Goal: Information Seeking & Learning: Learn about a topic

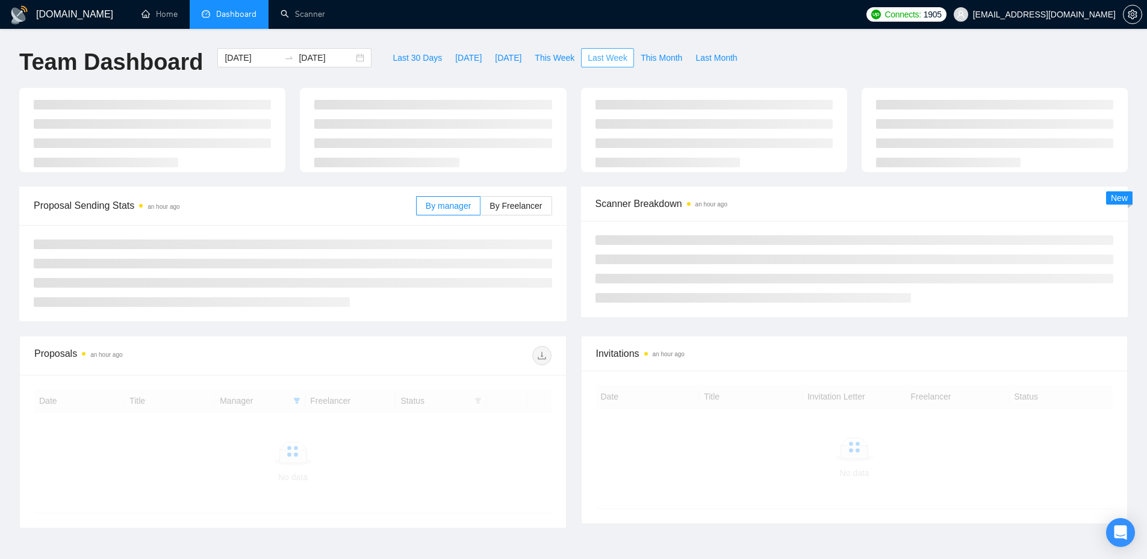
click at [587, 55] on span "Last Week" at bounding box center [607, 57] width 40 height 13
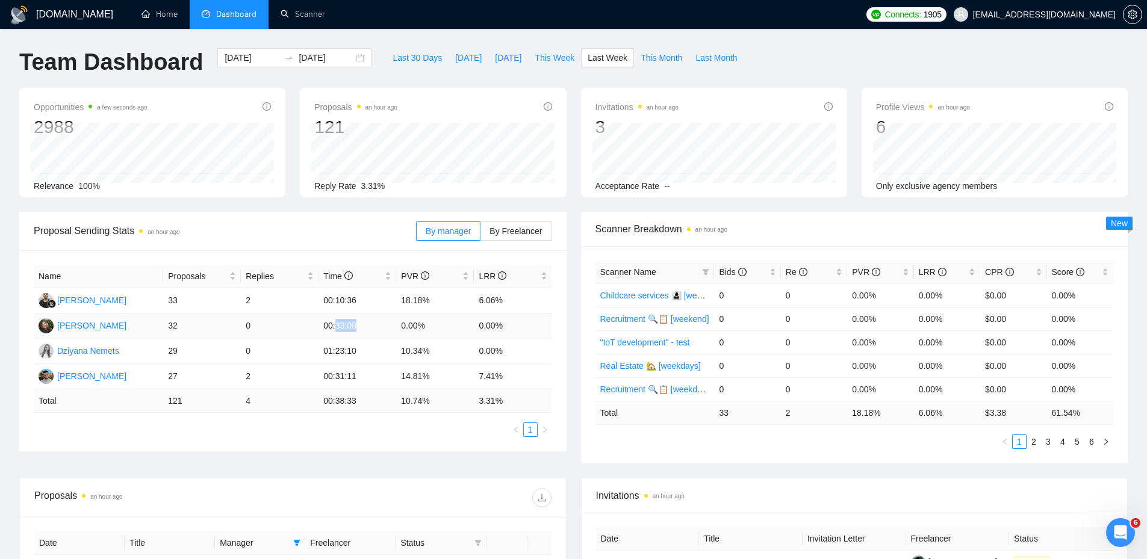
drag, startPoint x: 342, startPoint y: 325, endPoint x: 371, endPoint y: 327, distance: 28.9
click at [369, 327] on td "00:33:09" at bounding box center [357, 326] width 78 height 25
drag, startPoint x: 427, startPoint y: 324, endPoint x: 374, endPoint y: 324, distance: 52.4
click at [375, 324] on tr "[PERSON_NAME] 32 0 00:33:09 0.00% 0.00%" at bounding box center [293, 326] width 518 height 25
click at [288, 302] on td "2" at bounding box center [280, 300] width 78 height 25
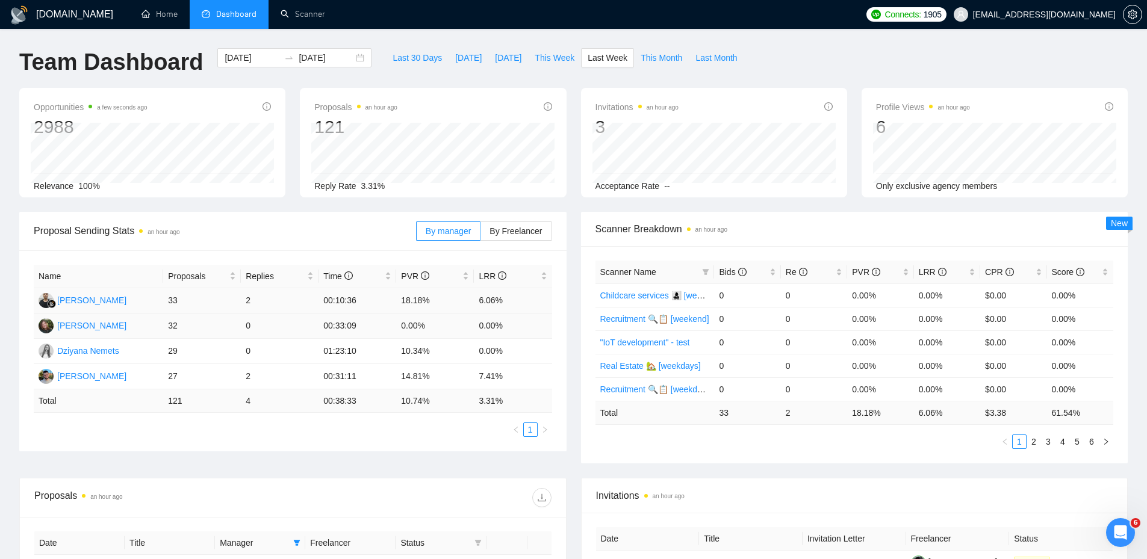
scroll to position [181, 0]
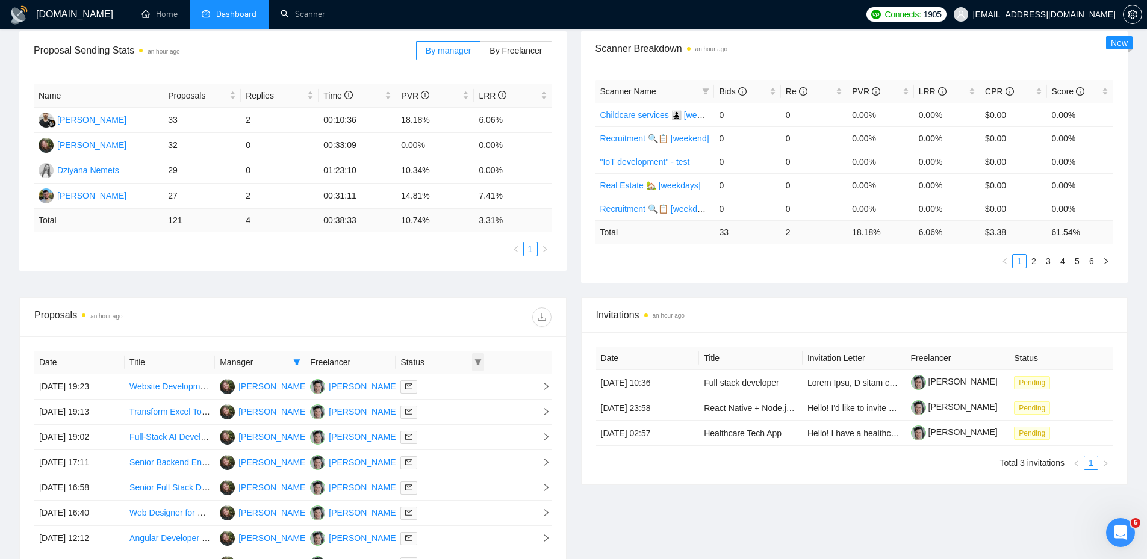
click at [476, 365] on icon "filter" at bounding box center [477, 362] width 7 height 7
click at [457, 390] on span "Chat" at bounding box center [447, 385] width 58 height 13
checkbox input "true"
click at [314, 329] on div "Proposals an hour ago" at bounding box center [292, 317] width 517 height 39
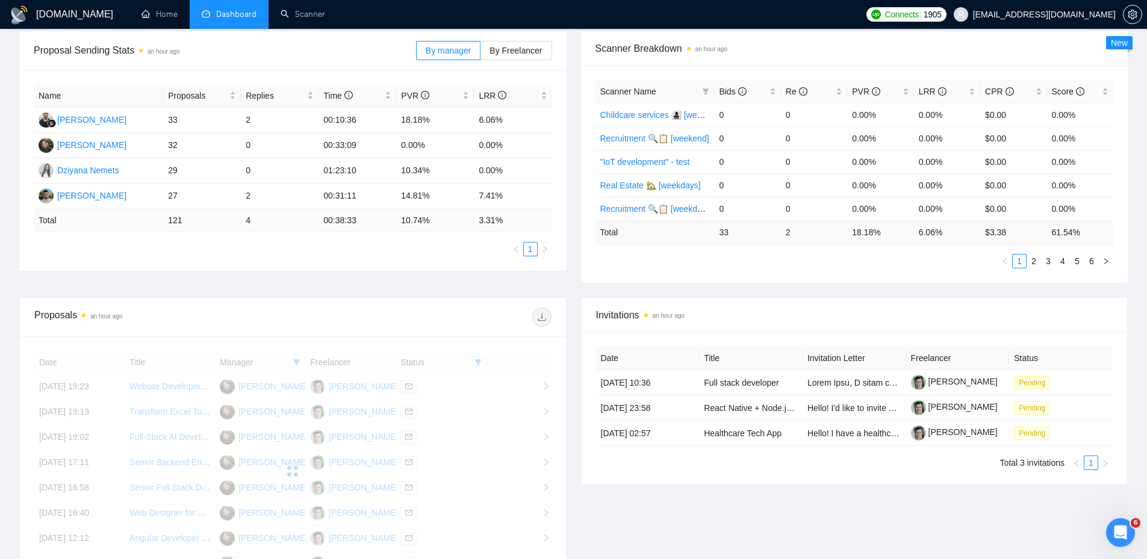
click at [297, 362] on div at bounding box center [292, 471] width 517 height 241
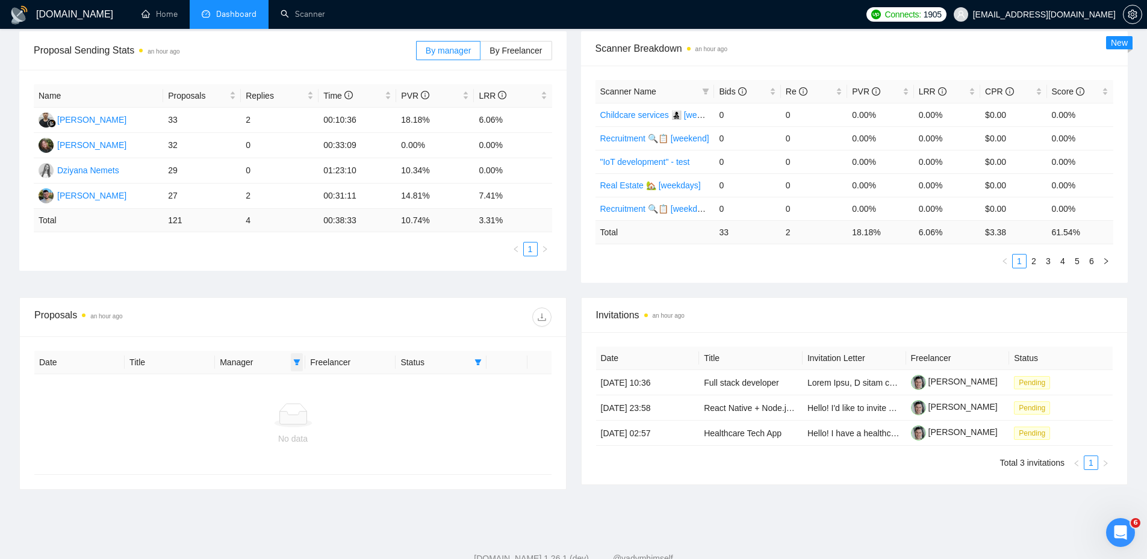
click at [297, 362] on icon "filter" at bounding box center [297, 362] width 7 height 6
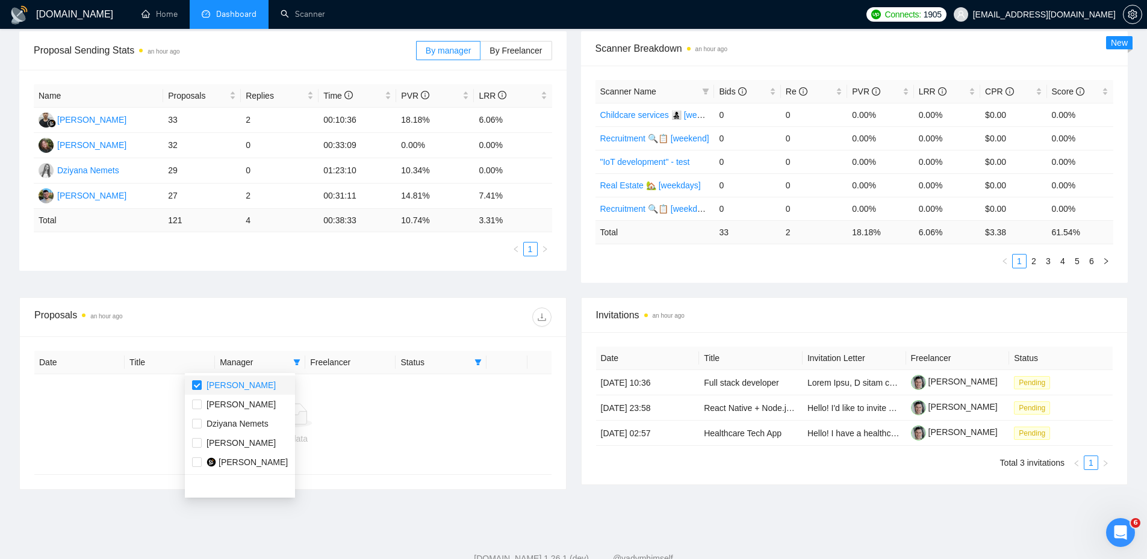
click at [255, 382] on span "[PERSON_NAME]" at bounding box center [240, 385] width 96 height 13
checkbox input "false"
click at [292, 329] on div "Proposals an hour ago" at bounding box center [292, 317] width 517 height 39
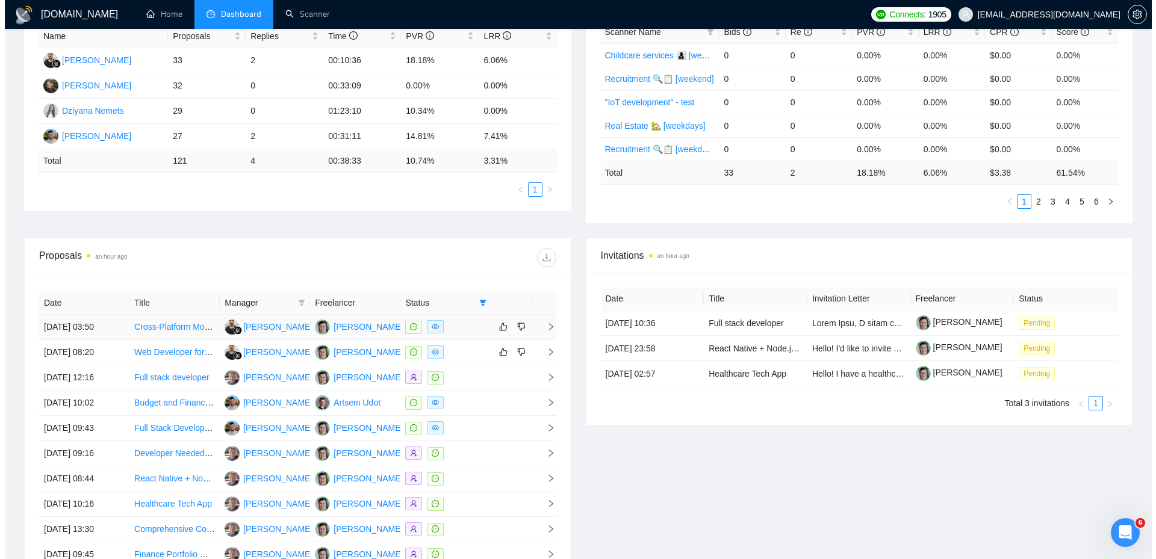
scroll to position [241, 0]
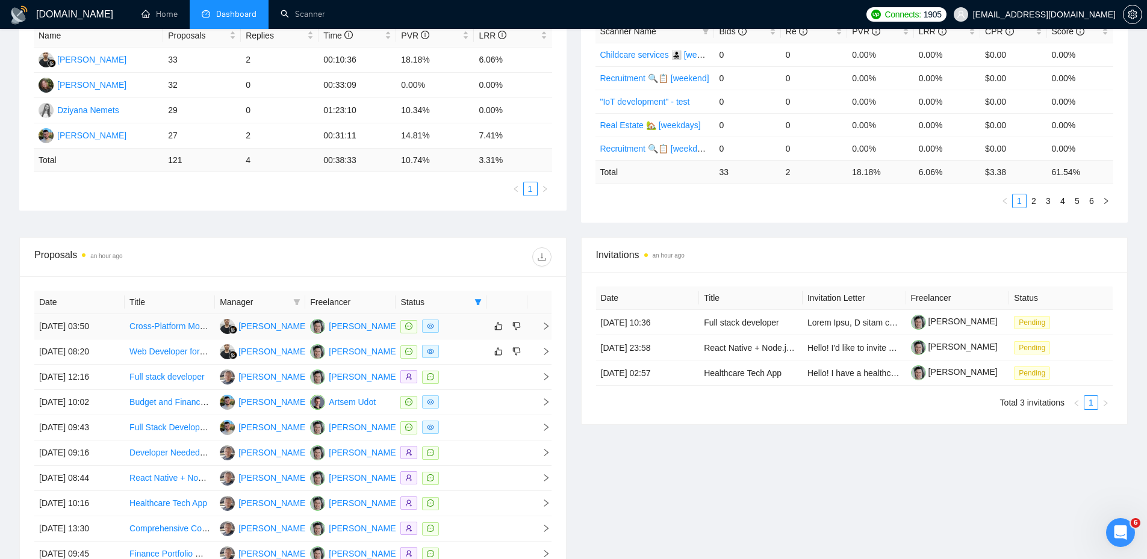
click at [460, 332] on div at bounding box center [440, 327] width 81 height 14
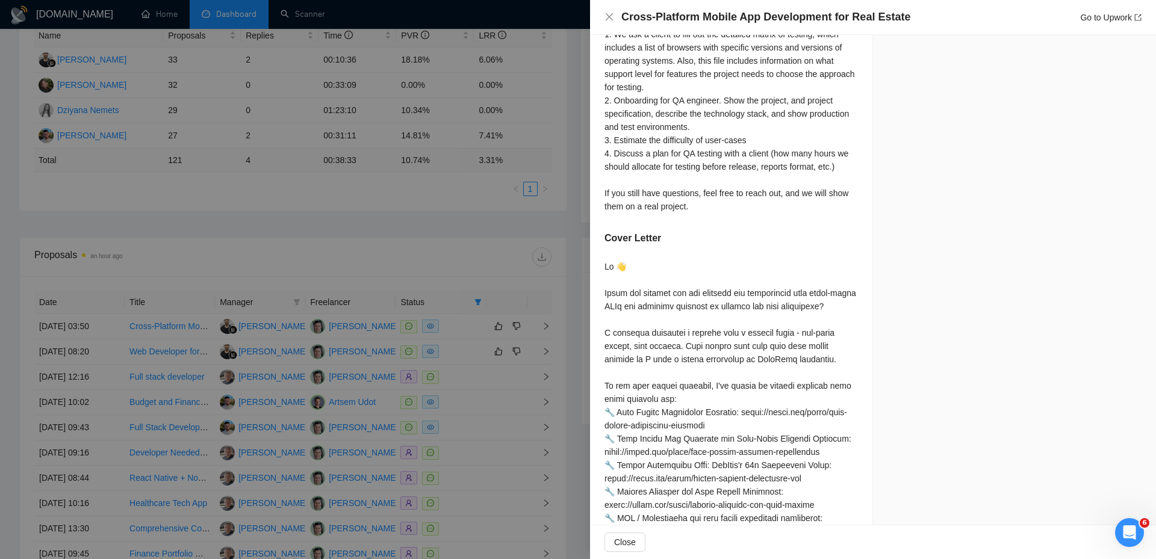
scroll to position [900, 0]
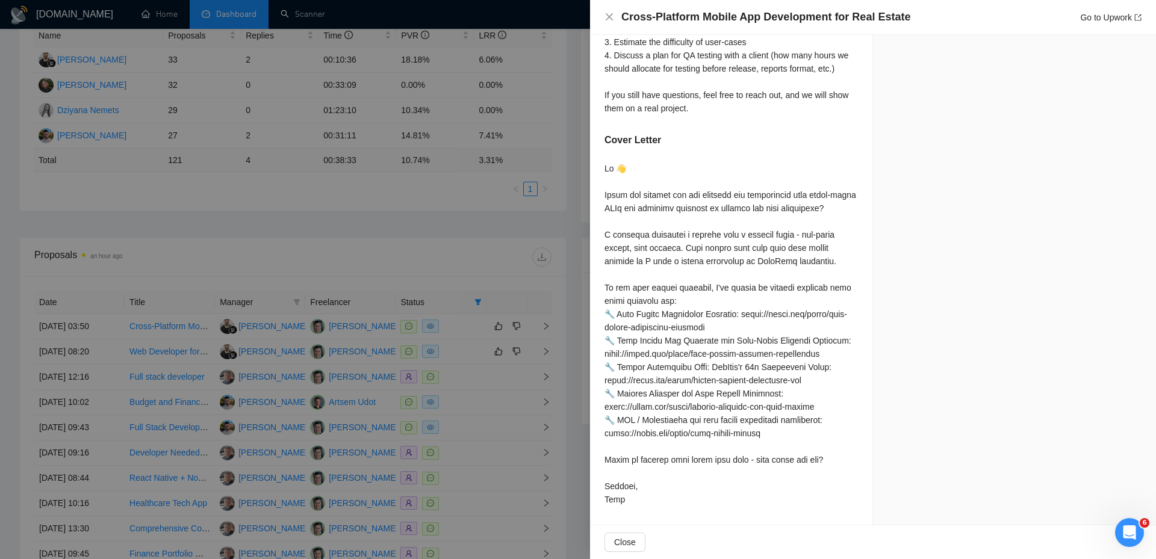
click at [439, 210] on div at bounding box center [578, 279] width 1156 height 559
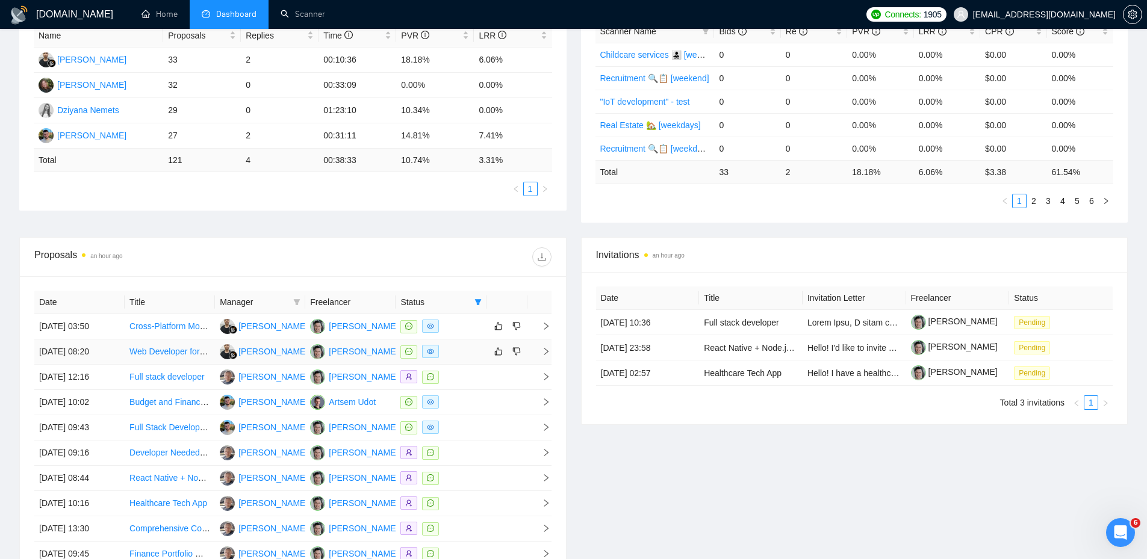
click at [445, 339] on td at bounding box center [440, 351] width 90 height 25
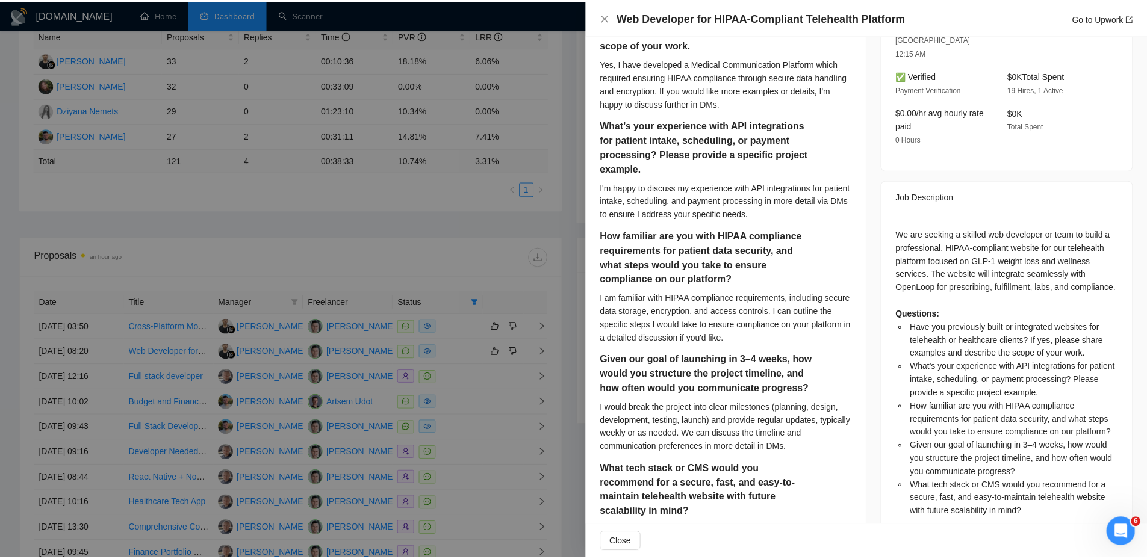
scroll to position [286, 0]
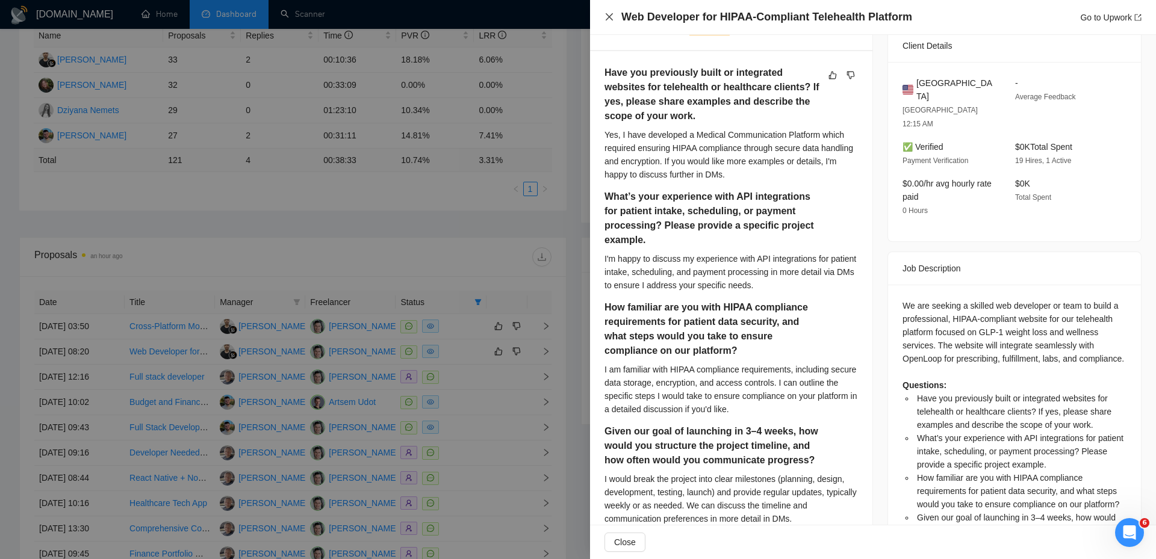
click at [605, 18] on div "Web Developer for HIPAA-Compliant Telehealth Platform Go to Upwork" at bounding box center [873, 17] width 566 height 35
click at [612, 14] on icon "close" at bounding box center [609, 16] width 7 height 7
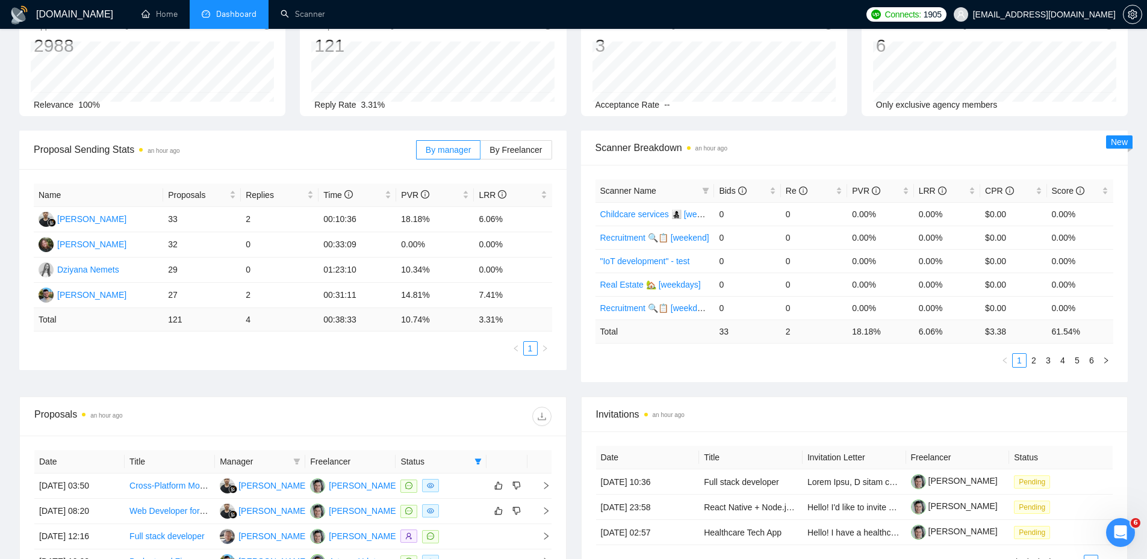
scroll to position [0, 0]
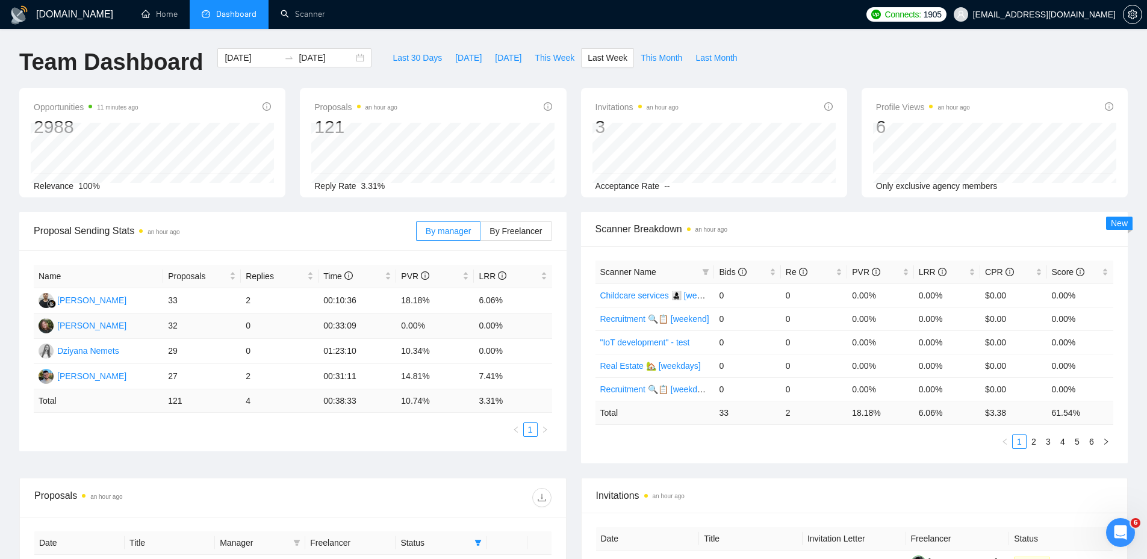
click at [206, 322] on td "32" at bounding box center [202, 326] width 78 height 25
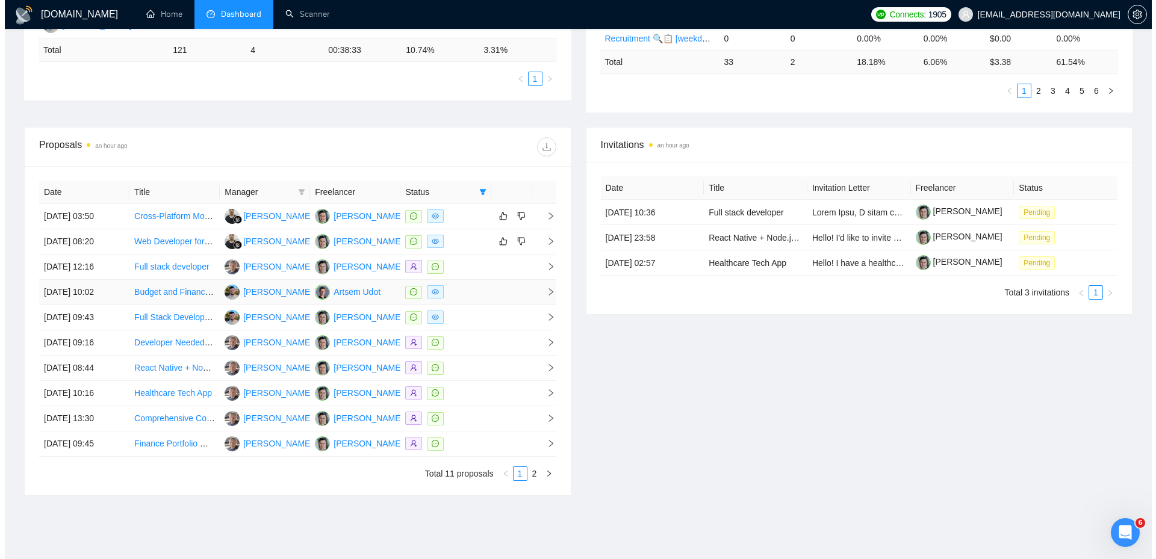
scroll to position [361, 0]
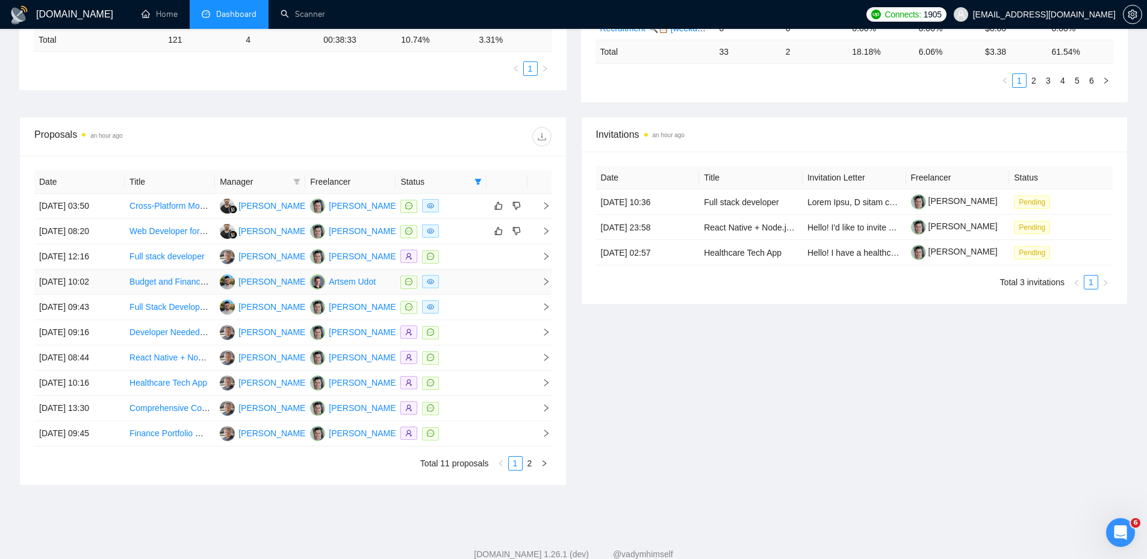
click at [477, 286] on div at bounding box center [440, 282] width 81 height 14
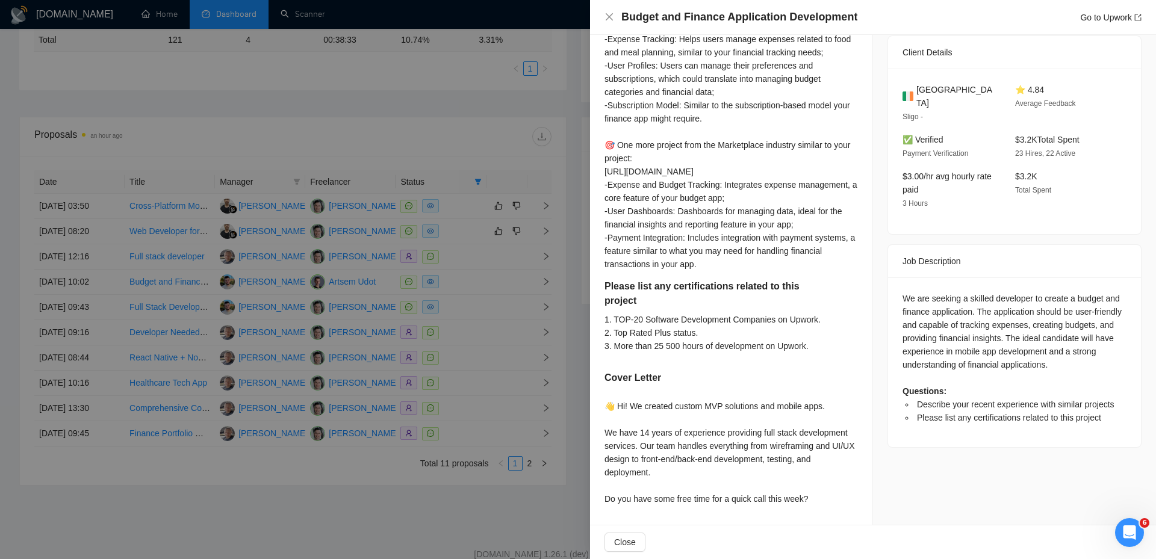
scroll to position [323, 0]
click at [460, 160] on div at bounding box center [578, 279] width 1156 height 559
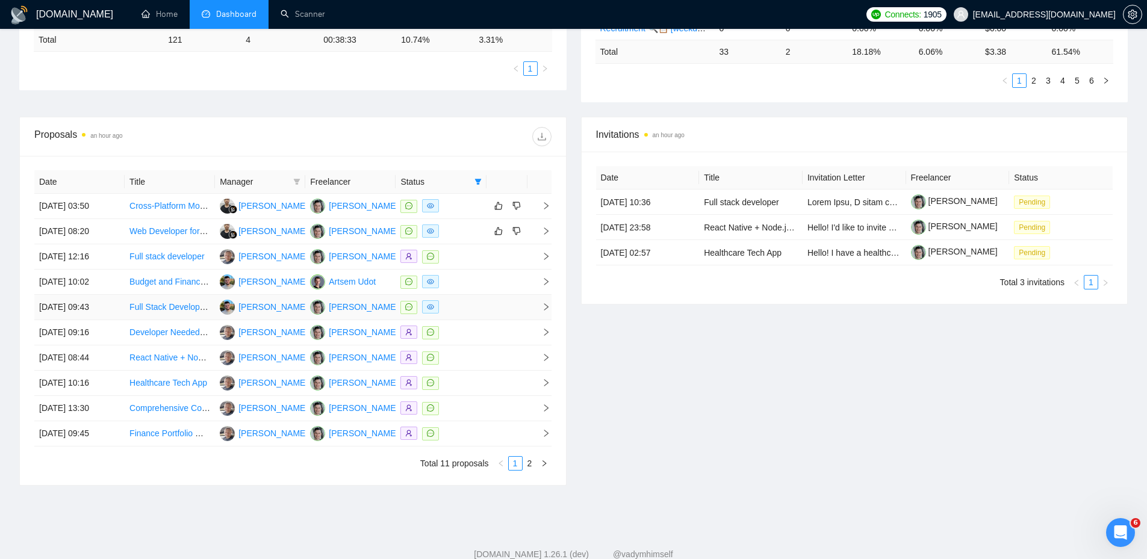
click at [474, 308] on div at bounding box center [440, 307] width 81 height 14
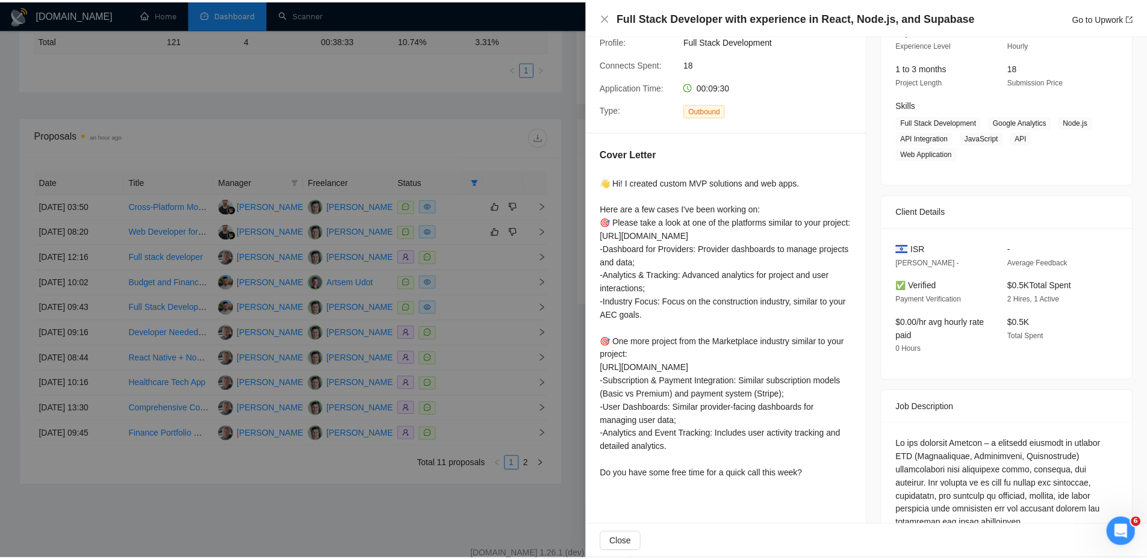
scroll to position [120, 0]
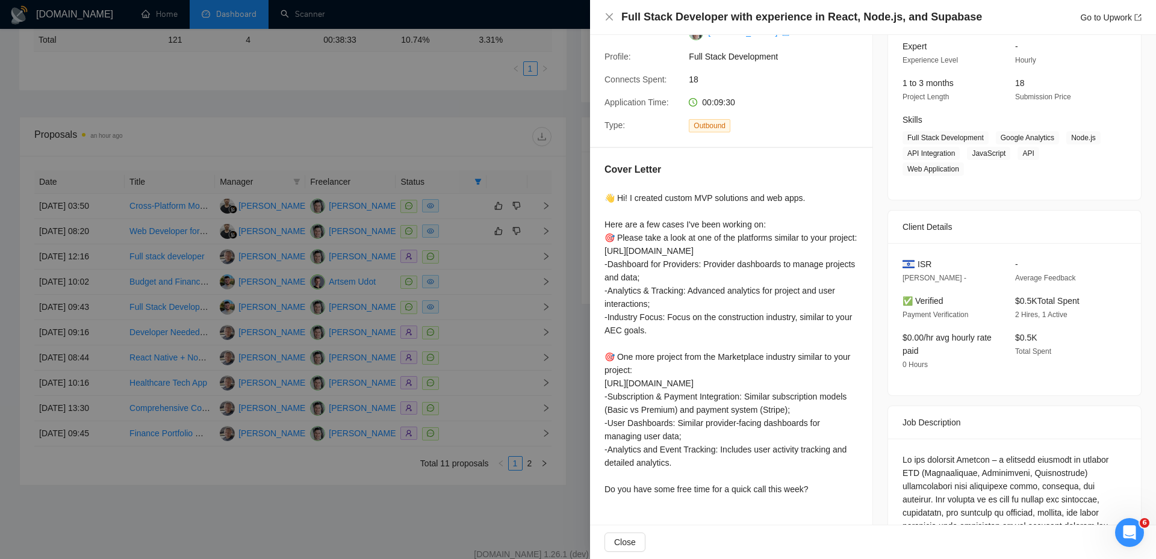
click at [533, 268] on div at bounding box center [578, 279] width 1156 height 559
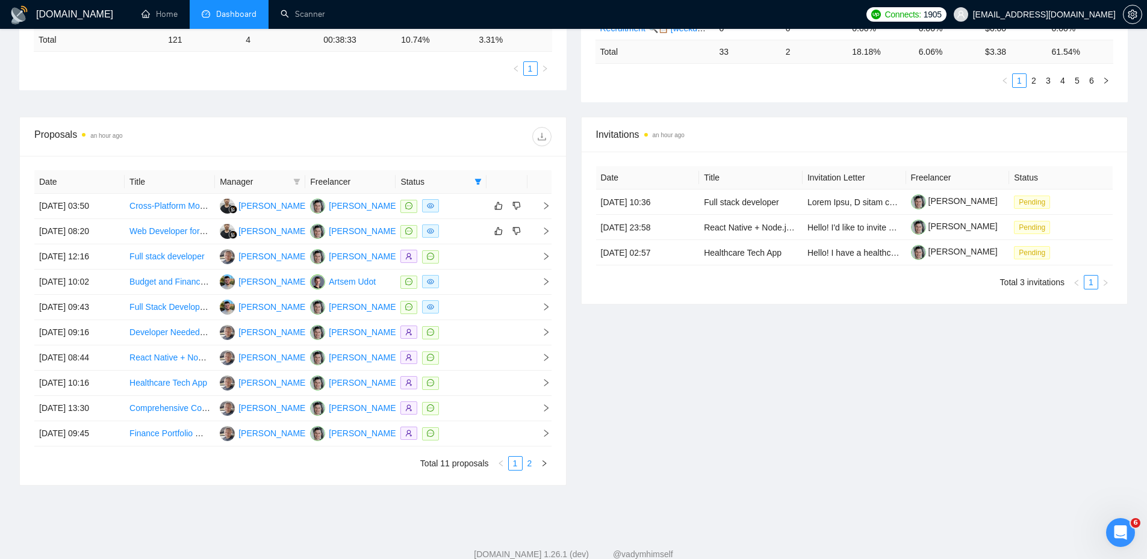
drag, startPoint x: 527, startPoint y: 449, endPoint x: 531, endPoint y: 462, distance: 13.3
drag, startPoint x: 531, startPoint y: 462, endPoint x: 539, endPoint y: 486, distance: 25.3
click at [539, 486] on div "Proposals an hour ago Date Title Manager Freelancer Status [DATE] 03:50 Cross-P…" at bounding box center [573, 308] width 1123 height 383
click at [531, 462] on link "2" at bounding box center [529, 463] width 13 height 13
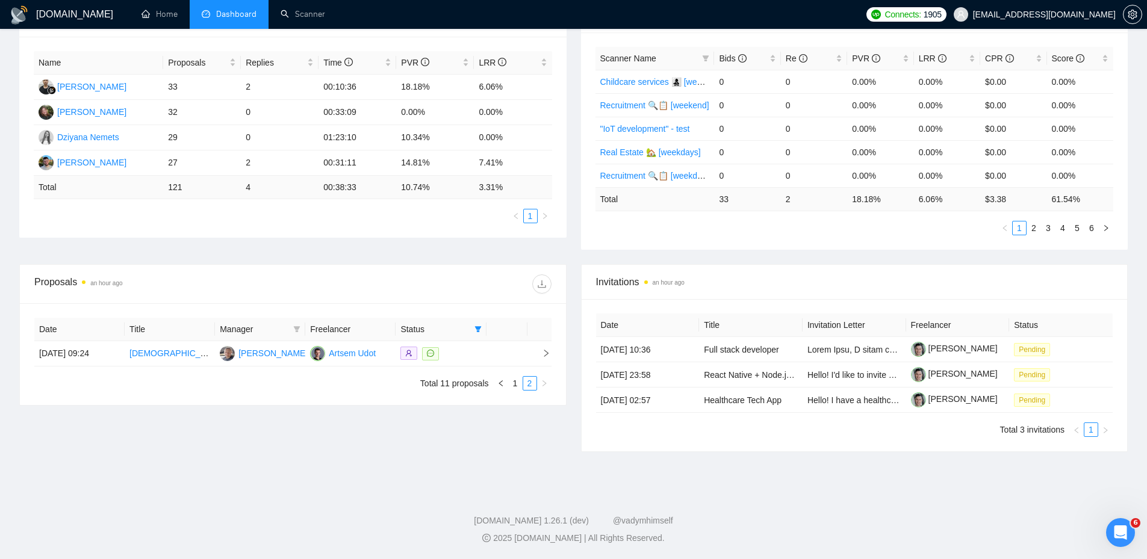
scroll to position [214, 0]
click at [518, 385] on link "1" at bounding box center [515, 383] width 13 height 13
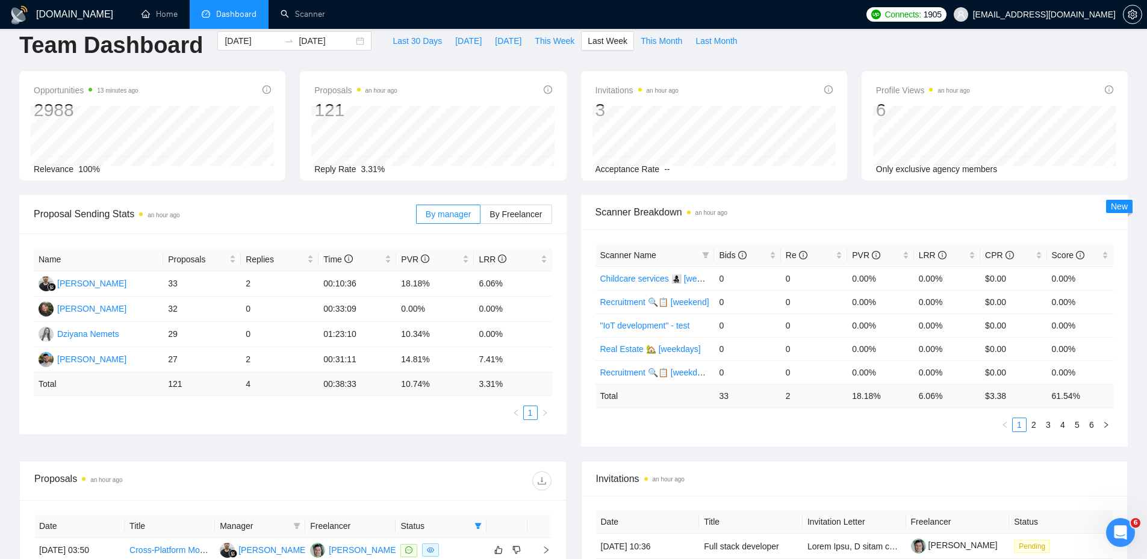
scroll to position [0, 0]
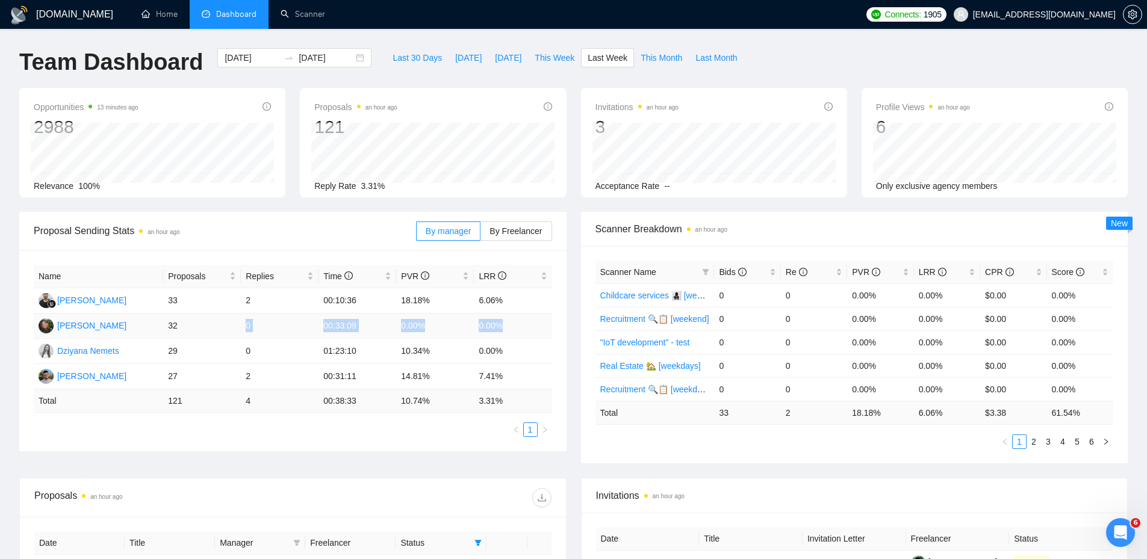
drag, startPoint x: 243, startPoint y: 324, endPoint x: 530, endPoint y: 336, distance: 288.0
click at [530, 336] on tr "[PERSON_NAME] 32 0 00:33:09 0.00% 0.00%" at bounding box center [293, 326] width 518 height 25
click at [519, 324] on td "0.00%" at bounding box center [513, 326] width 78 height 25
drag, startPoint x: 516, startPoint y: 324, endPoint x: 241, endPoint y: 329, distance: 275.1
click at [241, 329] on tr "[PERSON_NAME] 32 0 00:33:09 0.00% 0.00%" at bounding box center [293, 326] width 518 height 25
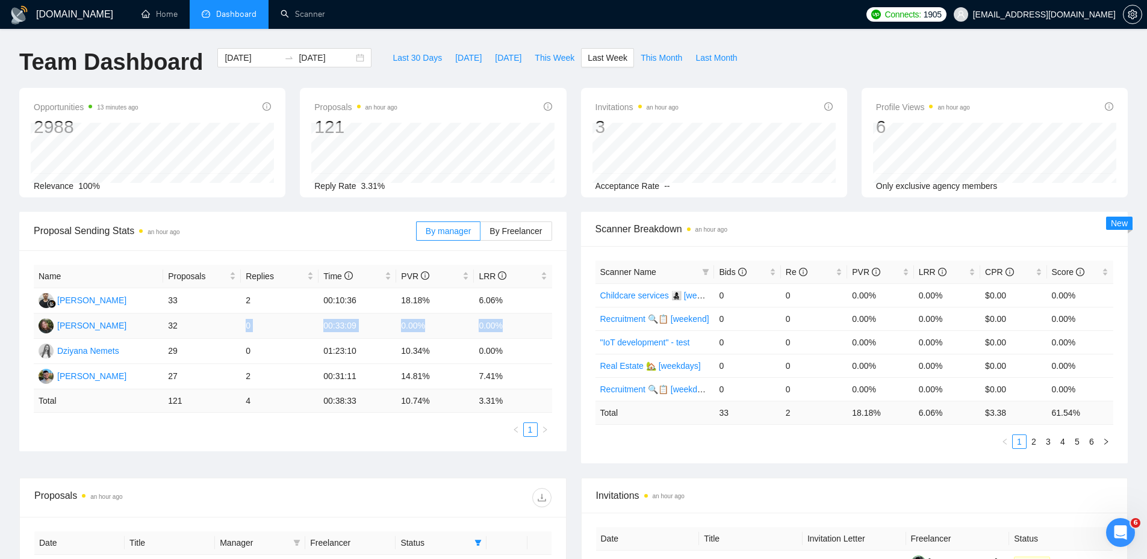
click at [279, 336] on td "0" at bounding box center [280, 326] width 78 height 25
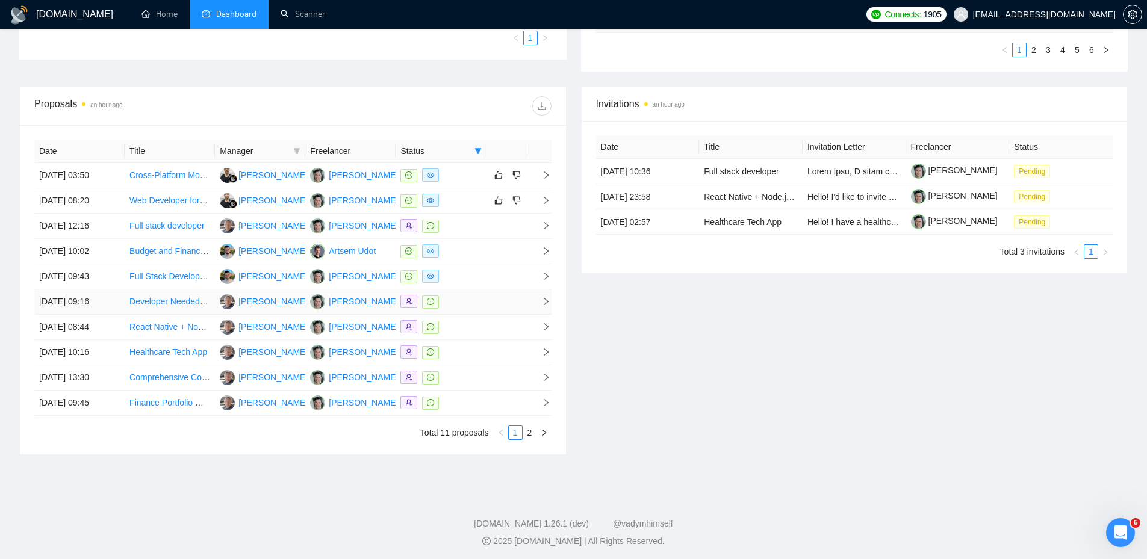
scroll to position [395, 0]
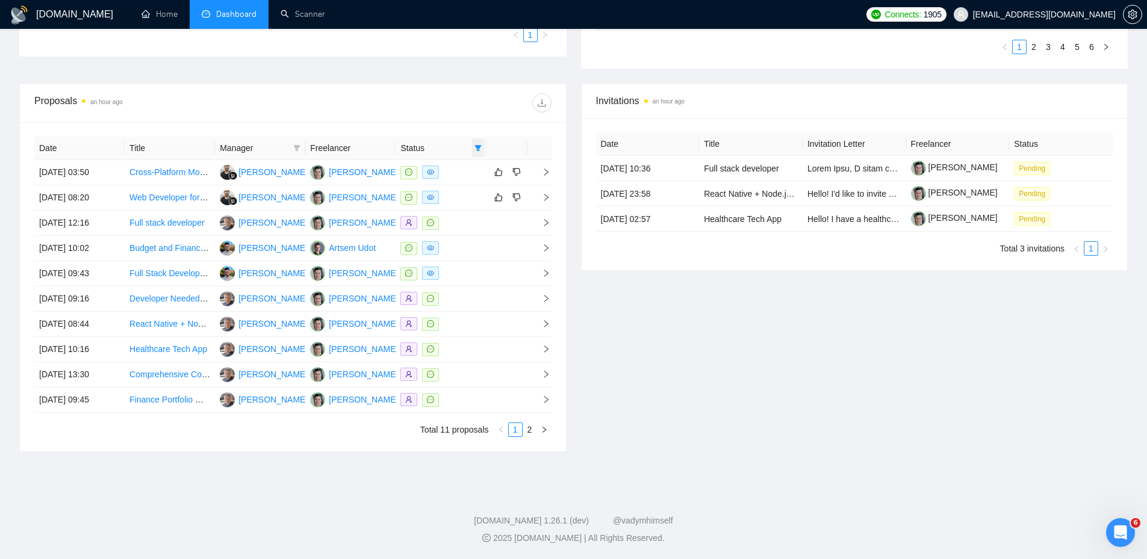
click at [476, 145] on icon "filter" at bounding box center [477, 147] width 7 height 7
click at [454, 173] on span "Chat" at bounding box center [447, 170] width 58 height 13
checkbox input "false"
click at [454, 113] on div "Proposals an hour ago" at bounding box center [292, 103] width 517 height 39
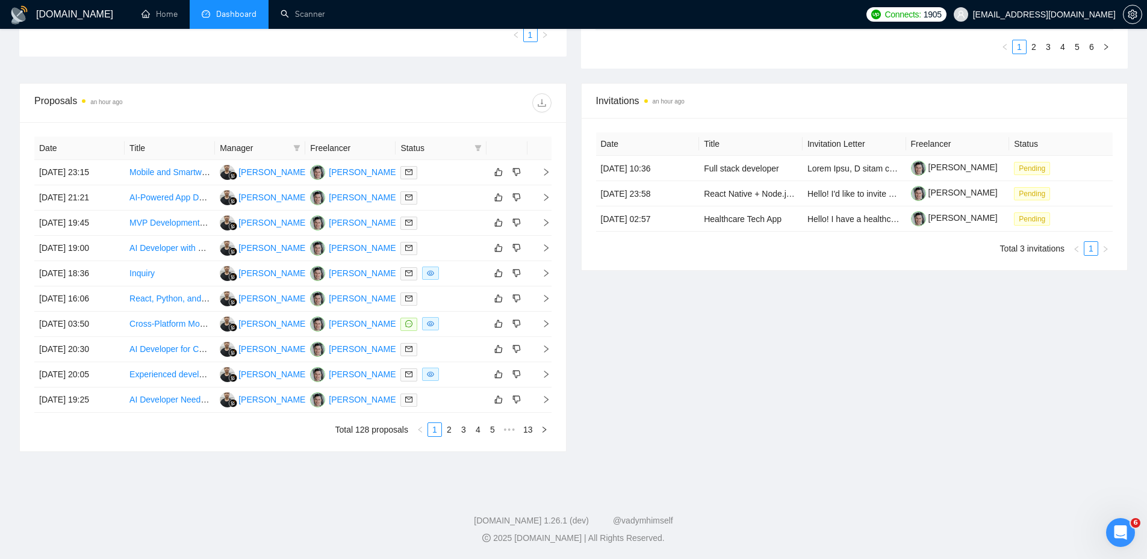
click at [1005, 323] on div "Invitations an hour ago Date Title Invitation Letter Freelancer Status [DATE] 1…" at bounding box center [855, 267] width 562 height 369
click at [983, 385] on div "Invitations an hour ago Date Title Invitation Letter Freelancer Status [DATE] 1…" at bounding box center [855, 267] width 562 height 369
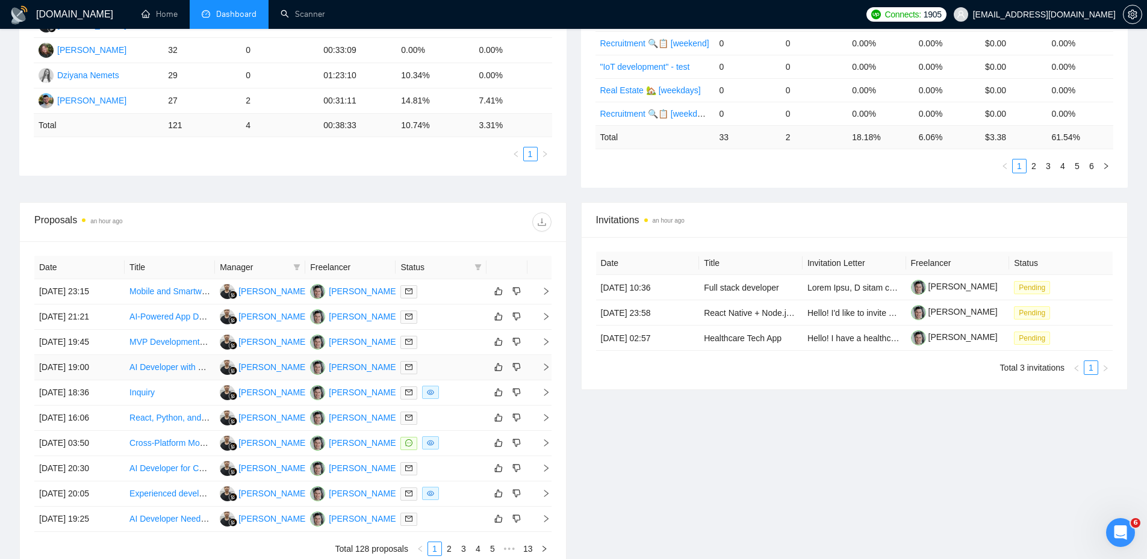
scroll to position [34, 0]
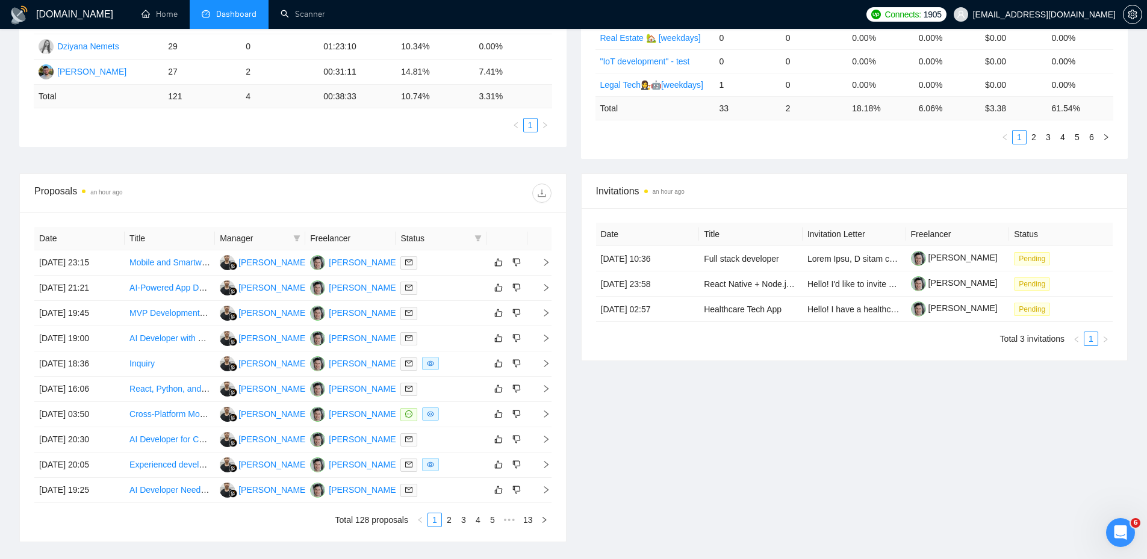
scroll to position [274, 0]
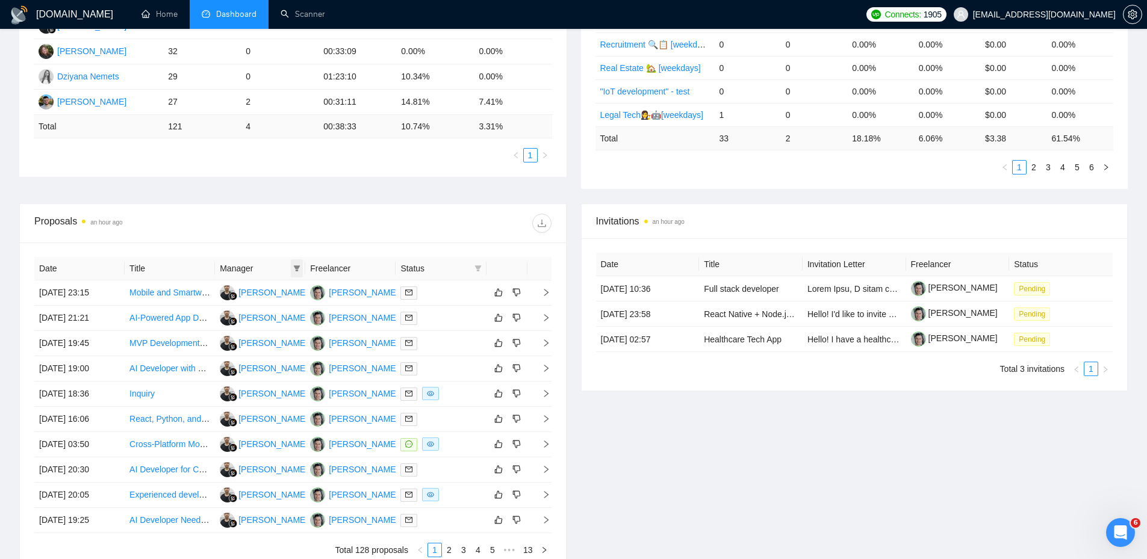
click at [292, 264] on span at bounding box center [297, 268] width 12 height 18
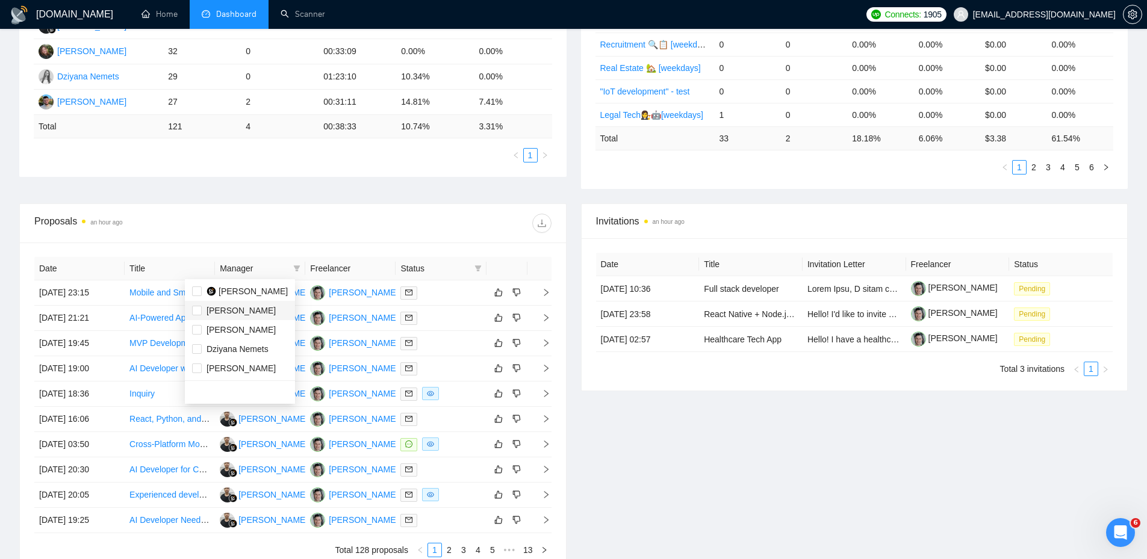
click at [229, 306] on span "[PERSON_NAME]" at bounding box center [240, 311] width 69 height 10
checkbox input "true"
click at [343, 191] on div "Proposal Sending Stats an hour ago By manager By Freelancer Name Proposals Repl…" at bounding box center [573, 70] width 1123 height 266
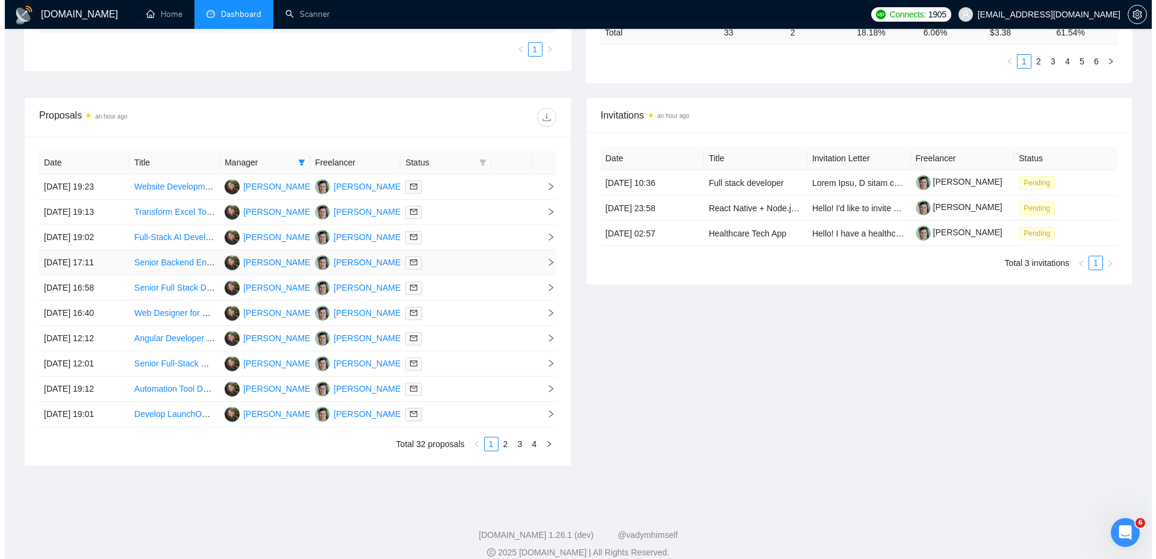
scroll to position [395, 0]
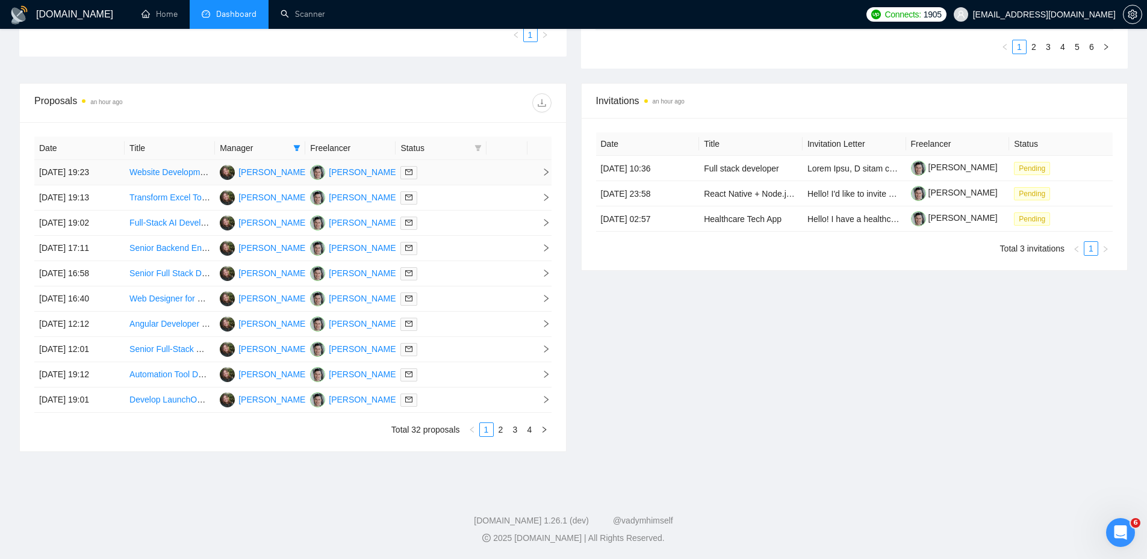
click at [455, 179] on td at bounding box center [440, 172] width 90 height 25
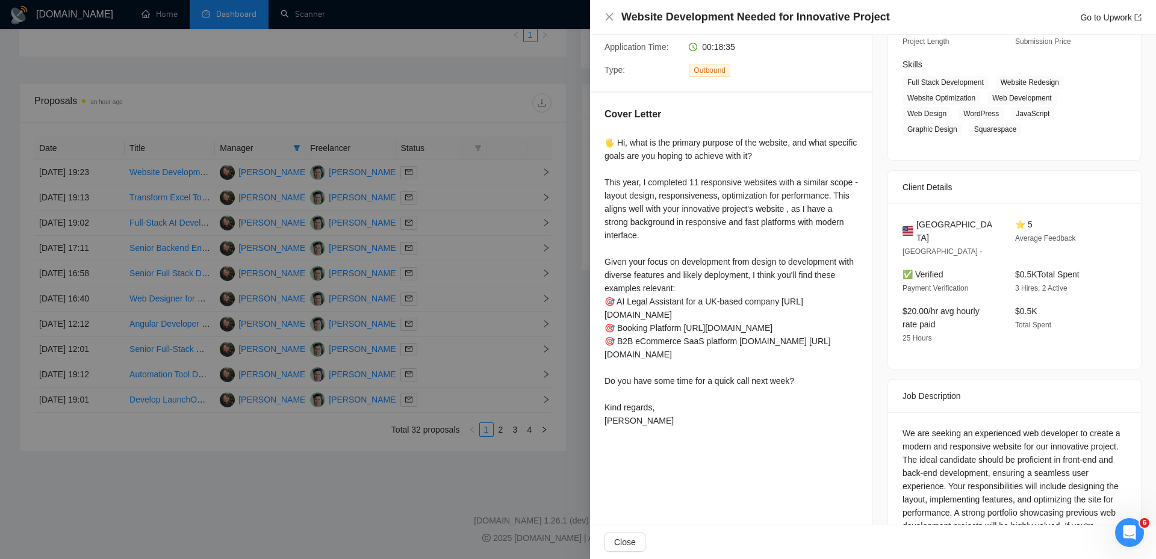
scroll to position [181, 0]
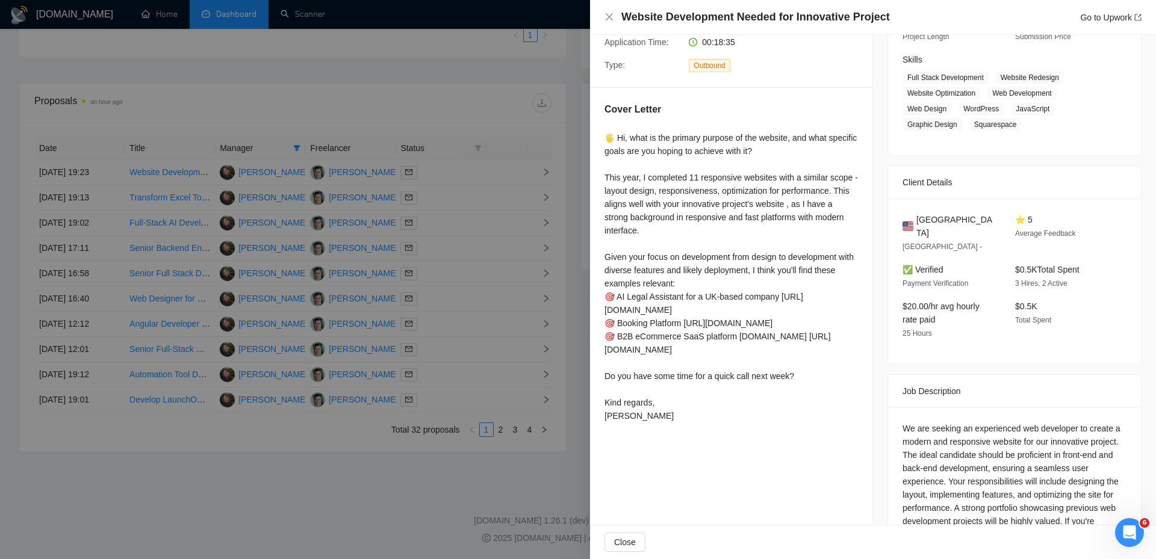
click at [483, 203] on div at bounding box center [578, 279] width 1156 height 559
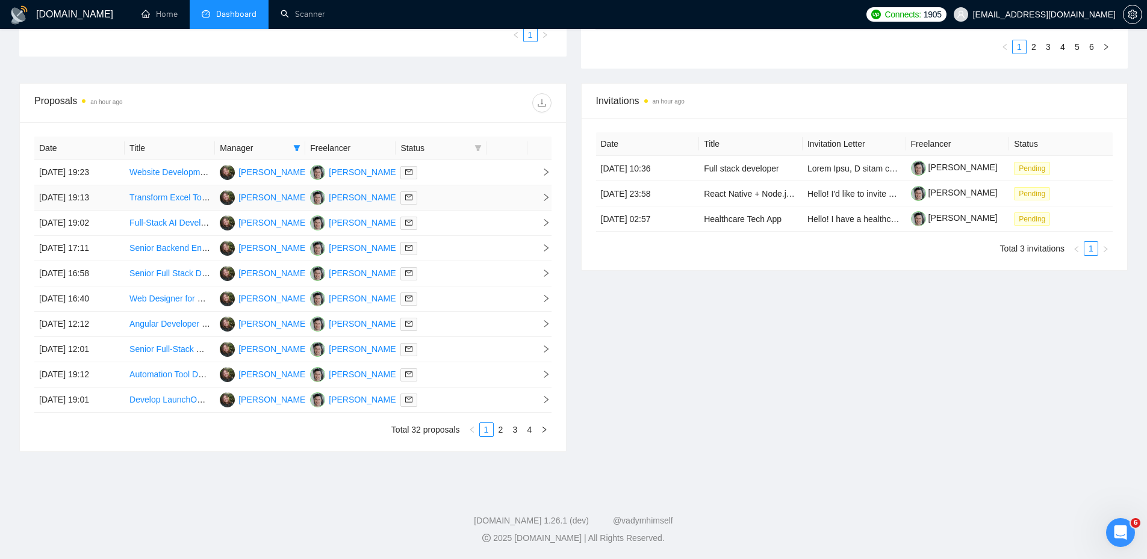
click at [476, 200] on div at bounding box center [440, 198] width 81 height 14
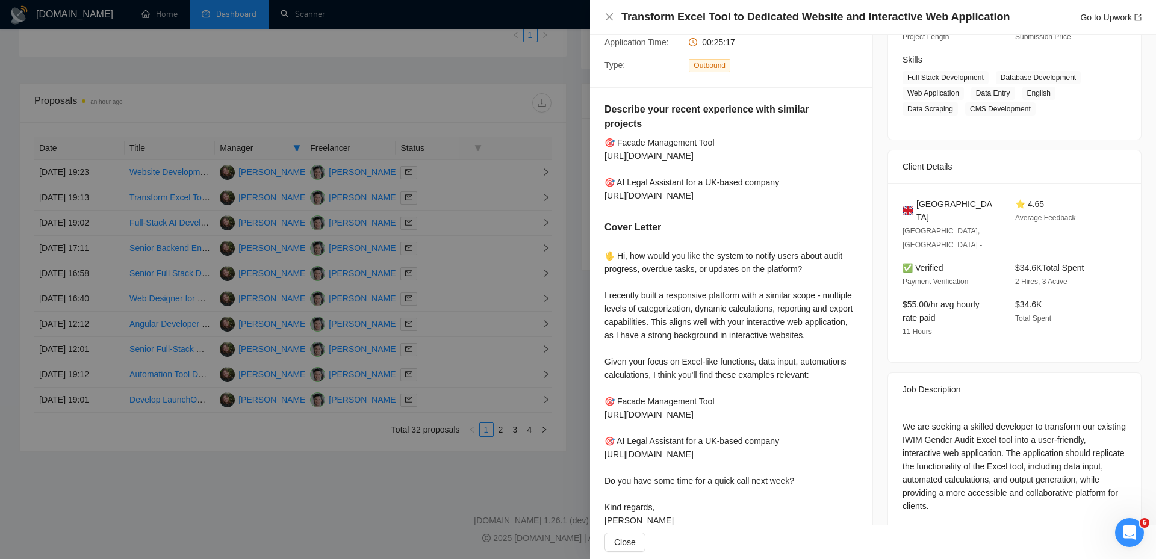
click at [541, 238] on div at bounding box center [578, 279] width 1156 height 559
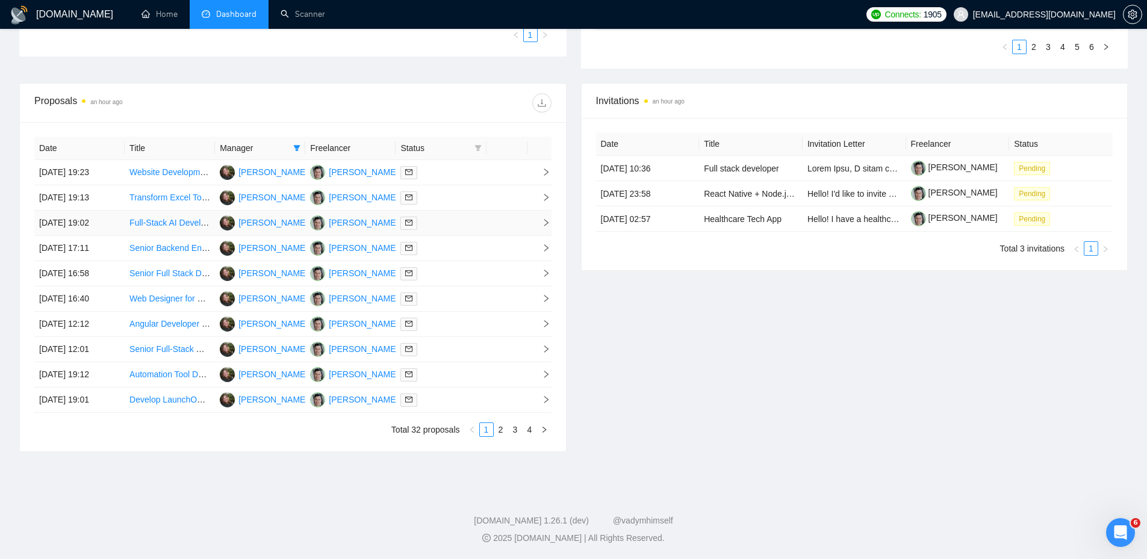
click at [485, 231] on td at bounding box center [440, 223] width 90 height 25
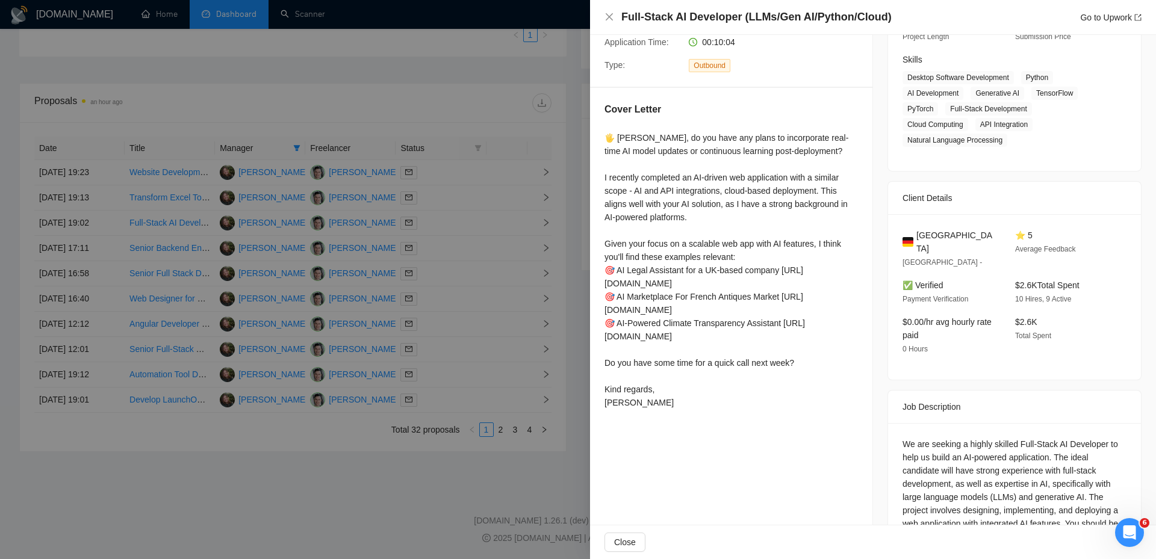
click at [484, 233] on div at bounding box center [578, 279] width 1156 height 559
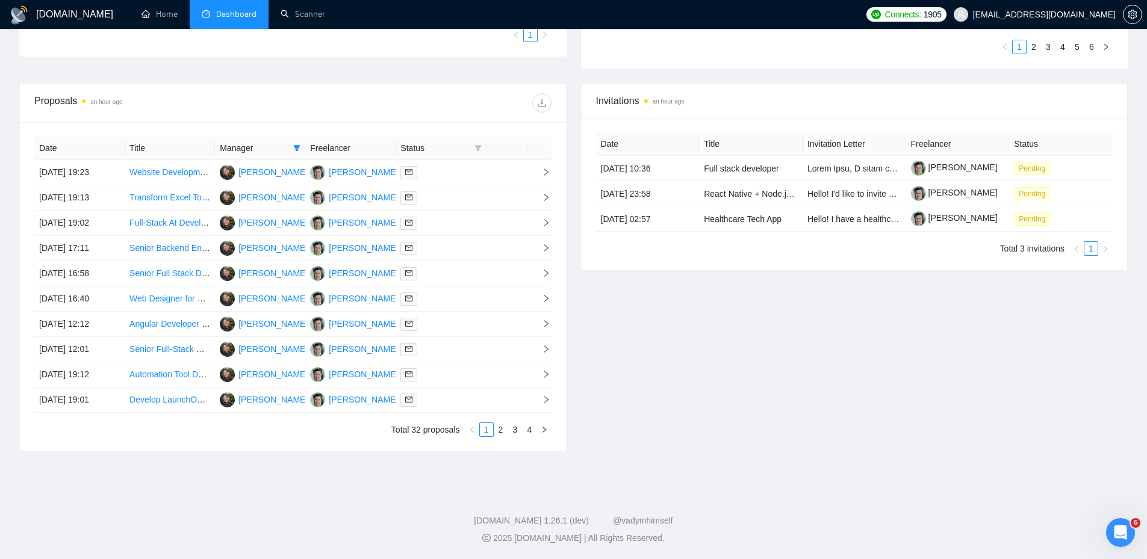
click at [483, 237] on td at bounding box center [440, 248] width 90 height 25
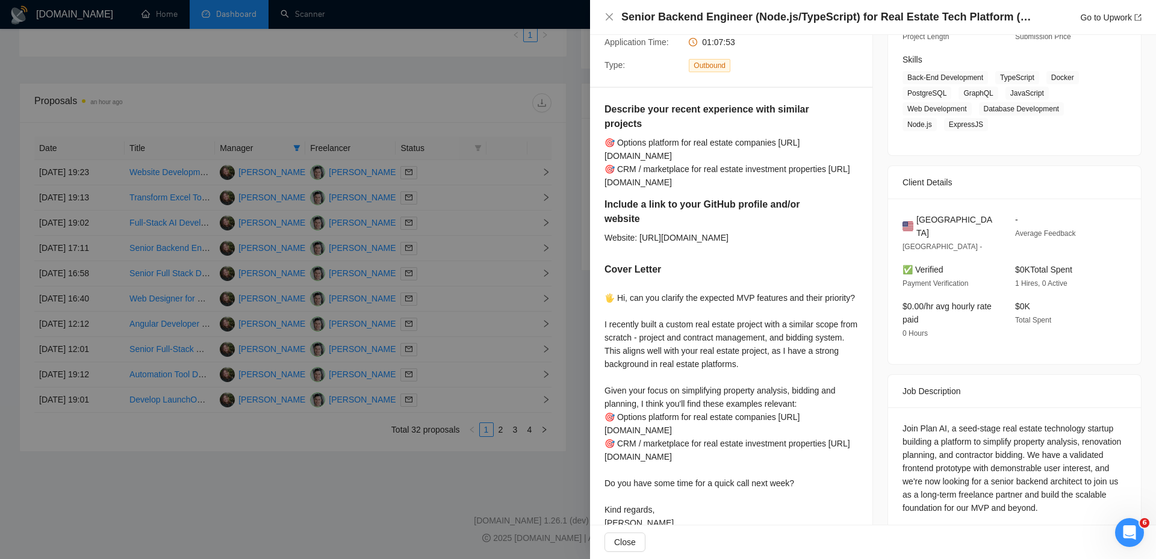
click at [483, 234] on div at bounding box center [578, 279] width 1156 height 559
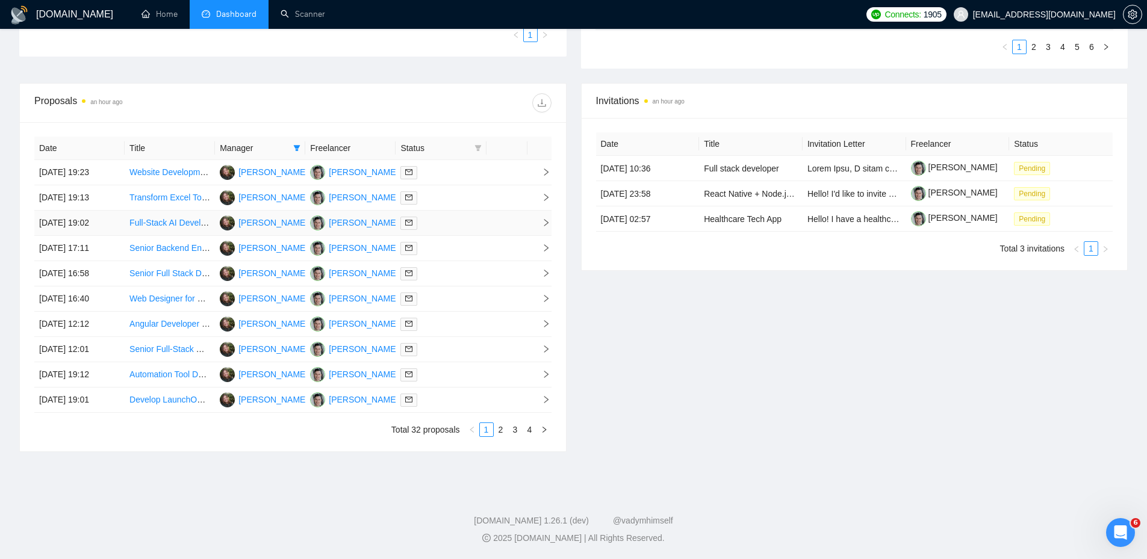
click at [484, 232] on td at bounding box center [440, 223] width 90 height 25
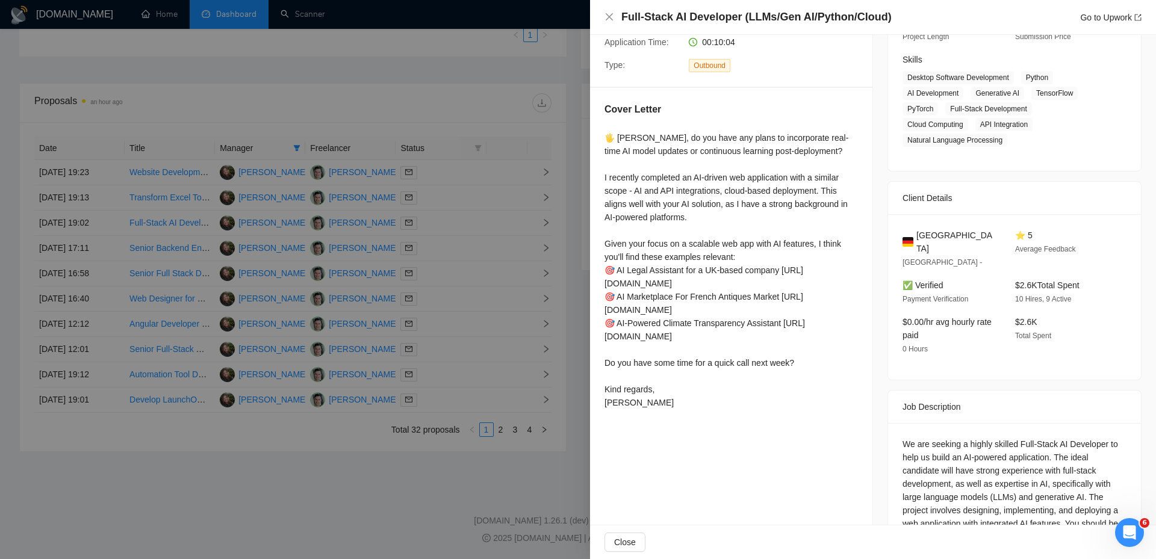
click at [483, 232] on div at bounding box center [578, 279] width 1156 height 559
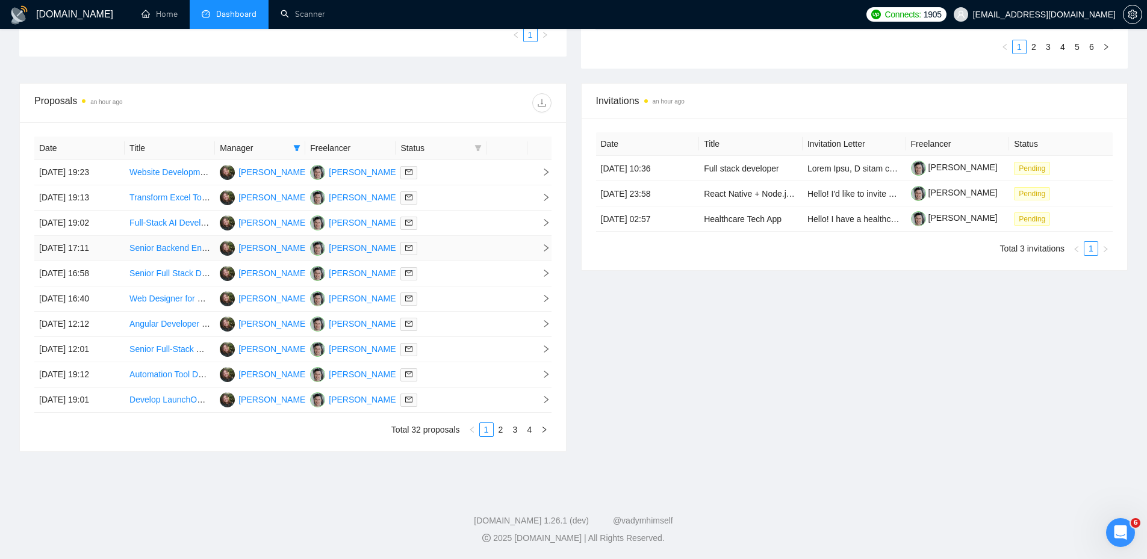
click at [473, 245] on div at bounding box center [440, 248] width 81 height 14
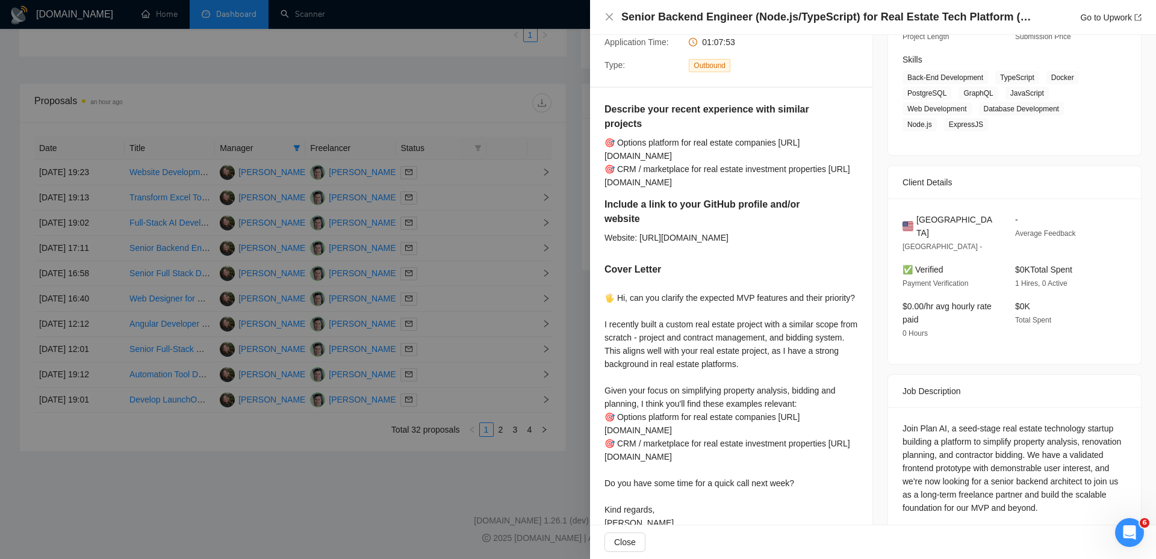
click at [469, 248] on div at bounding box center [578, 279] width 1156 height 559
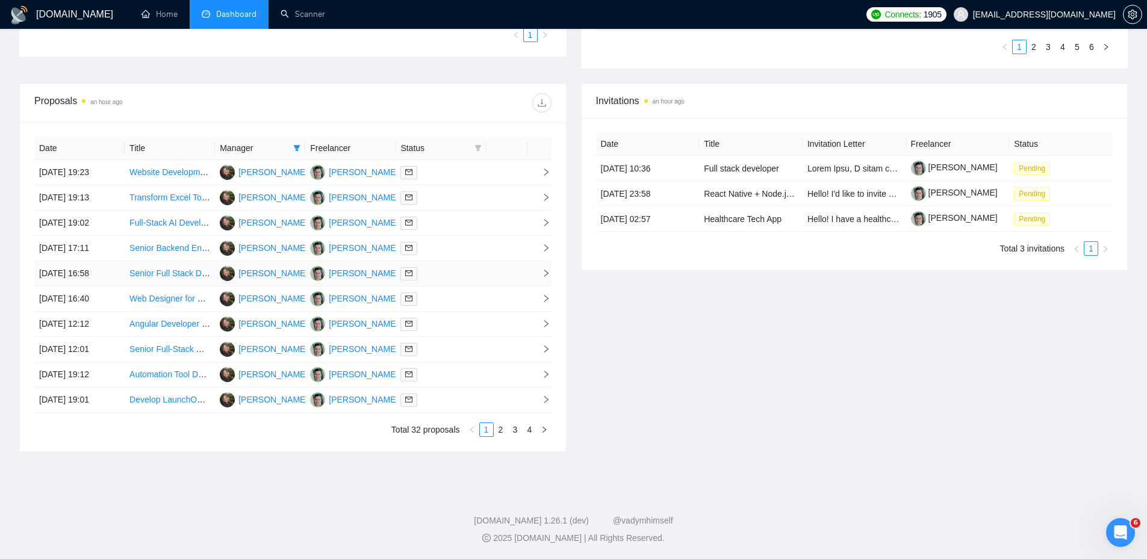
click at [460, 275] on div at bounding box center [440, 274] width 81 height 14
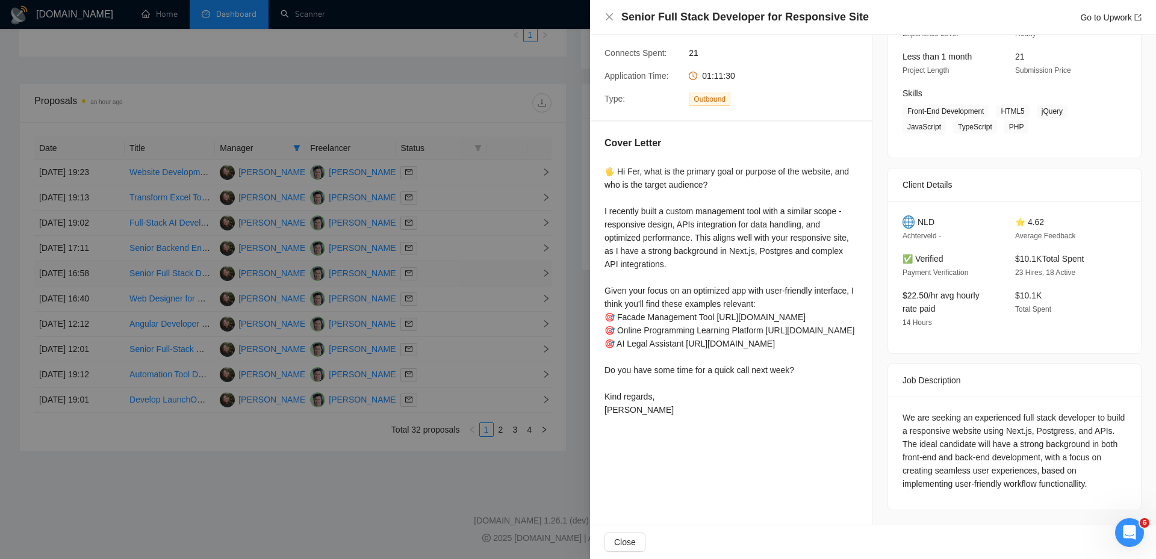
scroll to position [143, 0]
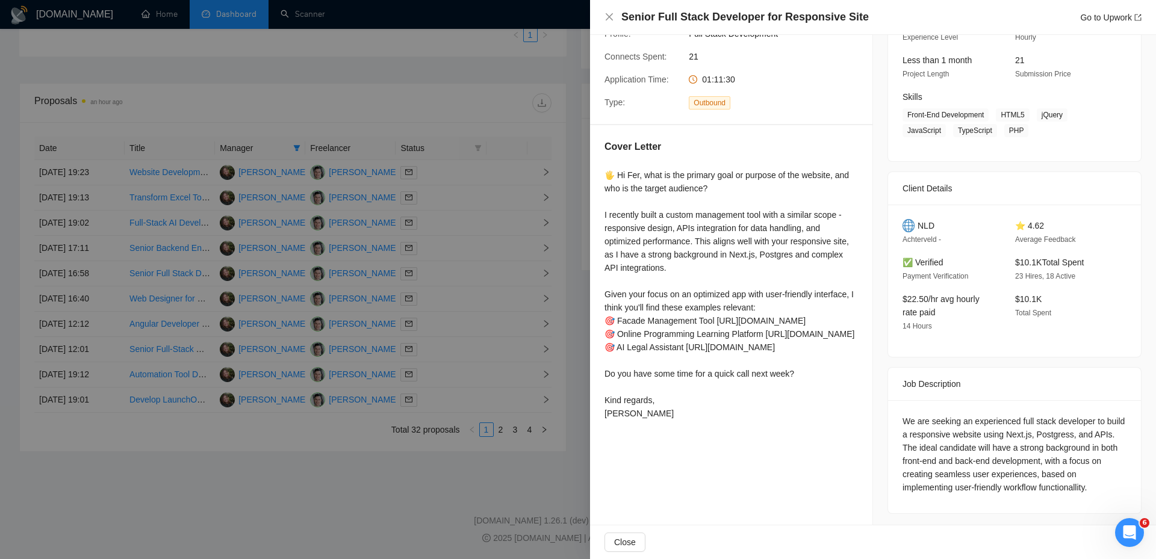
click at [460, 274] on div at bounding box center [578, 279] width 1156 height 559
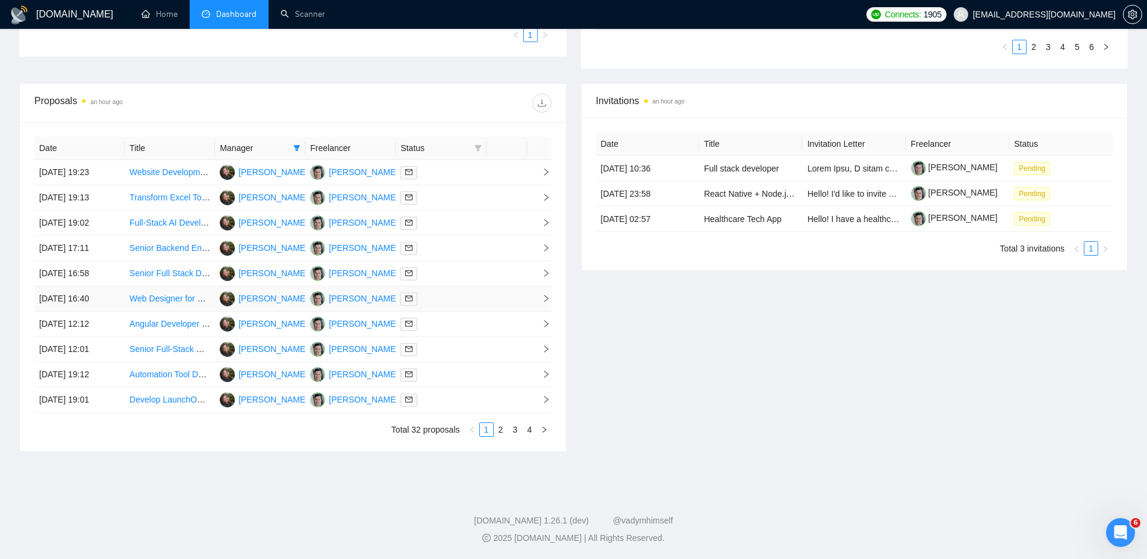
click at [455, 300] on div at bounding box center [440, 299] width 81 height 14
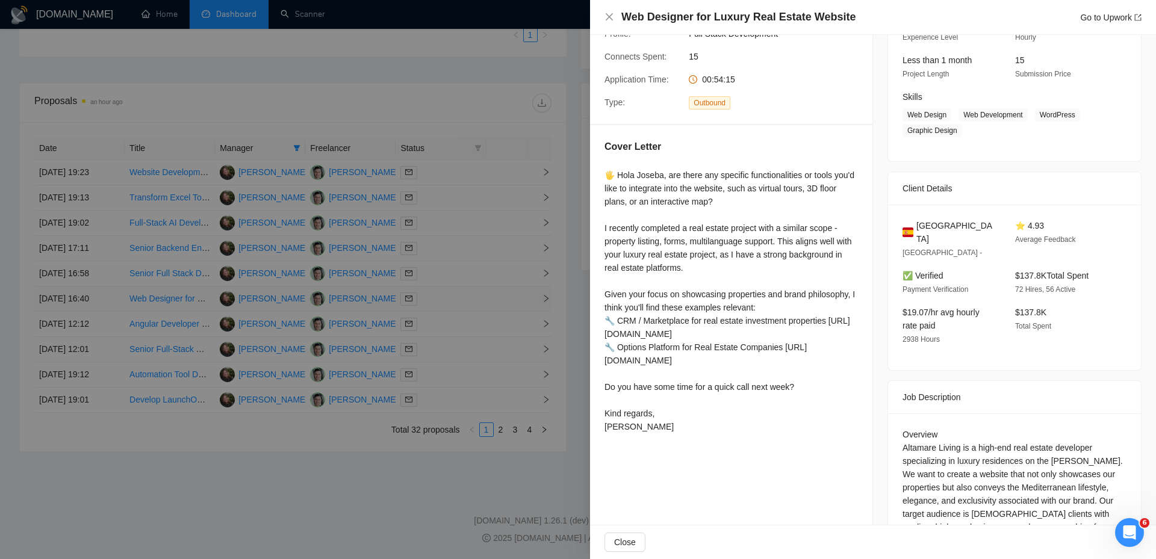
click at [455, 300] on div at bounding box center [578, 279] width 1156 height 559
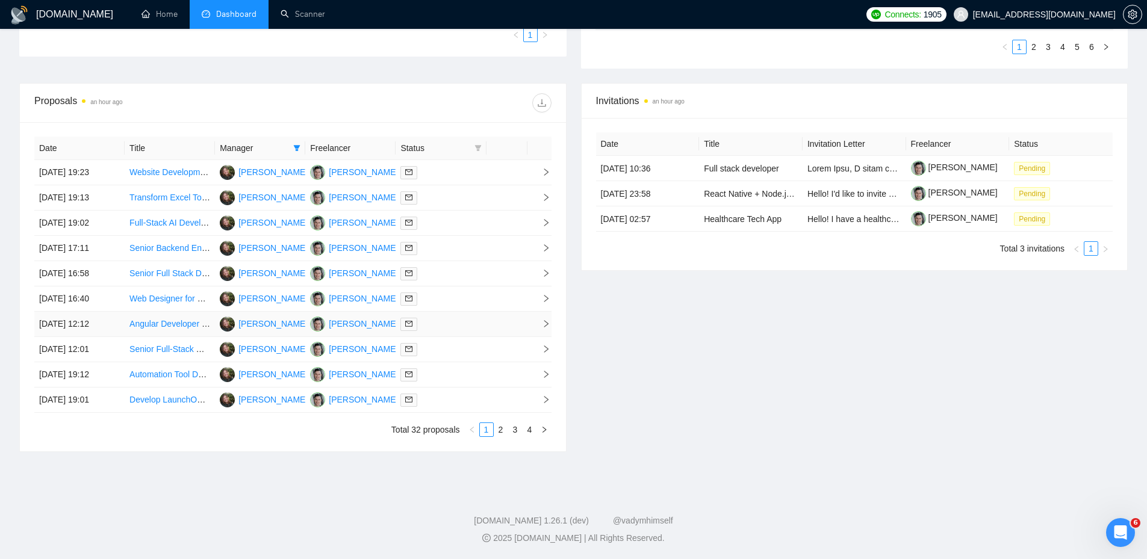
click at [451, 320] on div at bounding box center [440, 324] width 81 height 14
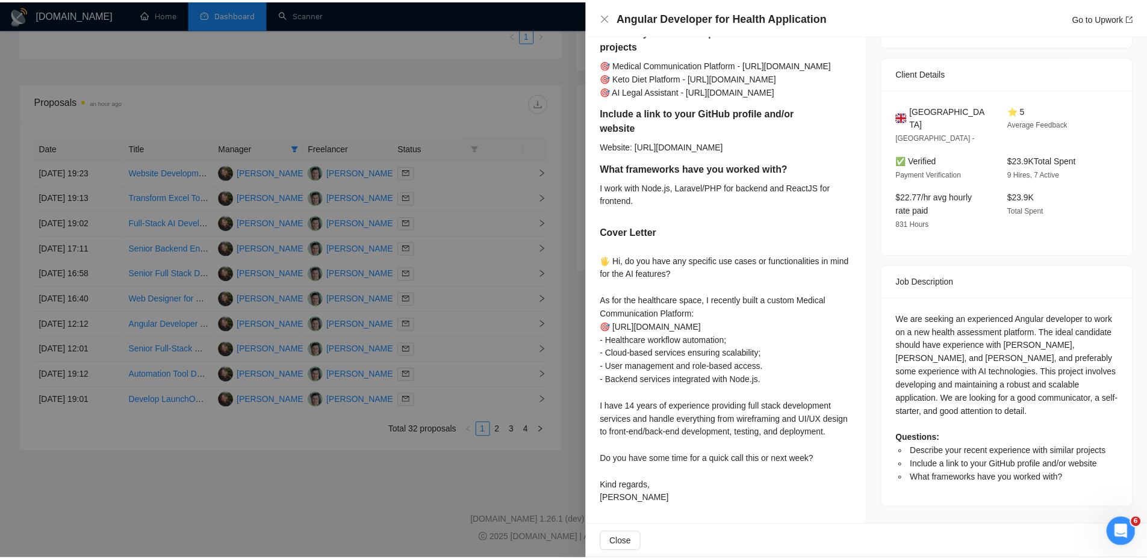
scroll to position [271, 0]
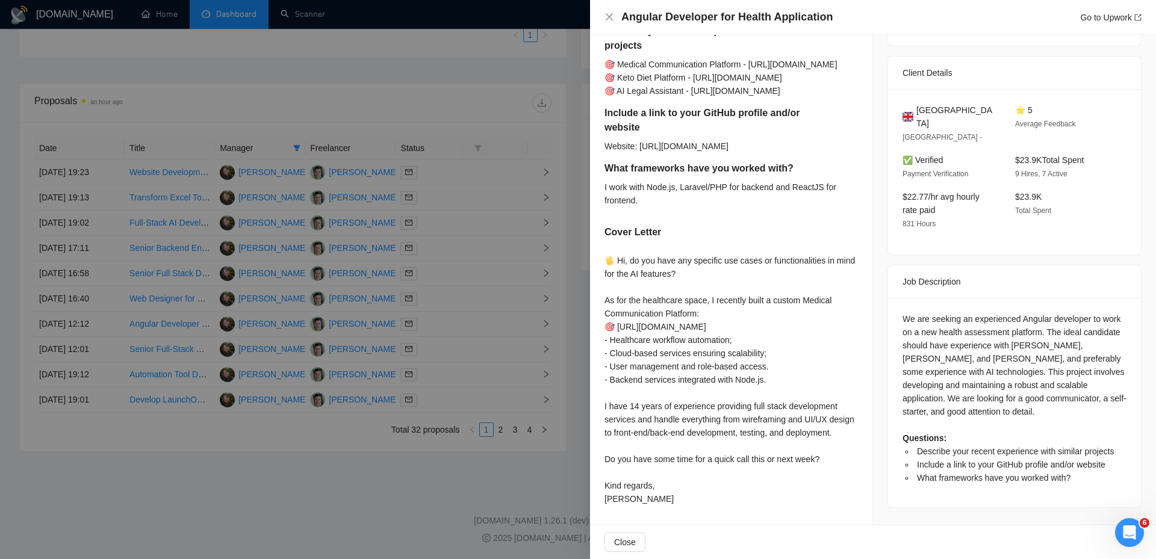
click at [524, 306] on div at bounding box center [578, 279] width 1156 height 559
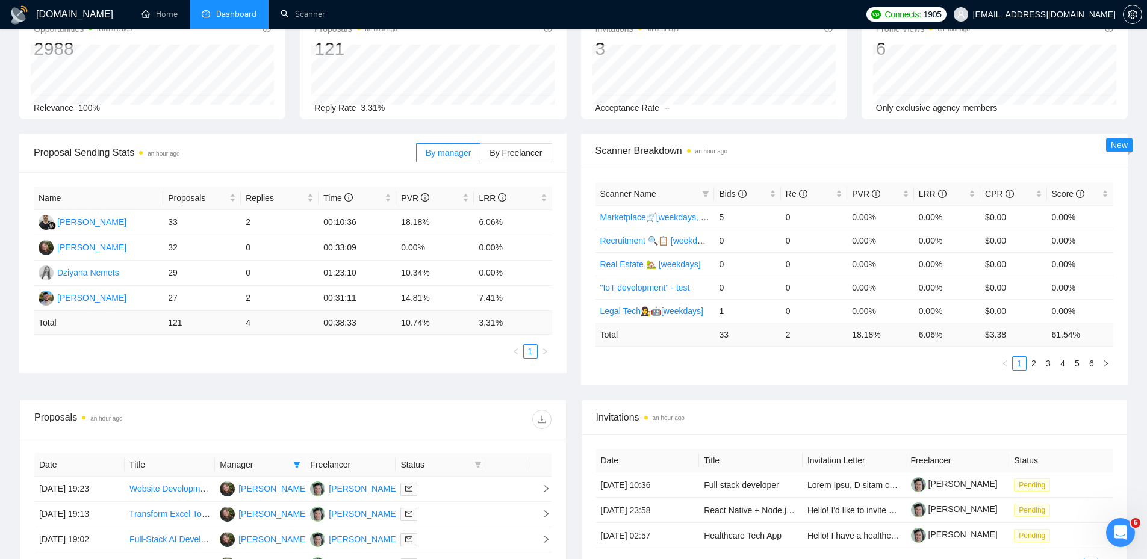
scroll to position [0, 0]
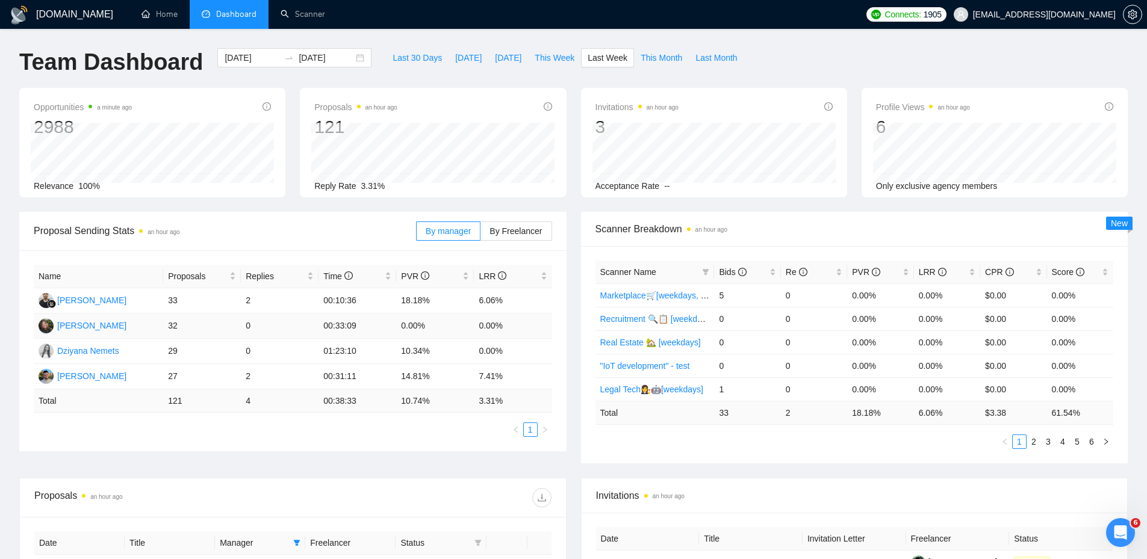
click at [505, 327] on td "0.00%" at bounding box center [513, 326] width 78 height 25
drag, startPoint x: 488, startPoint y: 330, endPoint x: 341, endPoint y: 322, distance: 147.7
click at [346, 322] on tr "[PERSON_NAME] 32 0 00:33:09 0.00% 0.00%" at bounding box center [293, 326] width 518 height 25
click at [409, 317] on td "0.00%" at bounding box center [435, 326] width 78 height 25
drag, startPoint x: 394, startPoint y: 318, endPoint x: 457, endPoint y: 327, distance: 63.9
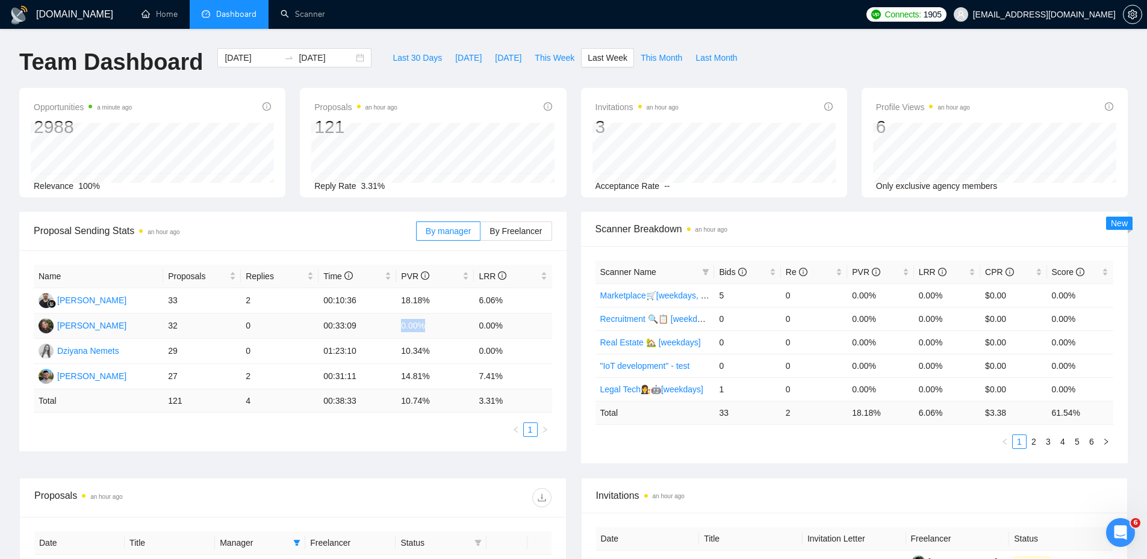
click at [457, 327] on tr "[PERSON_NAME] 32 0 00:33:09 0.00% 0.00%" at bounding box center [293, 326] width 518 height 25
click at [400, 329] on td "0.00%" at bounding box center [435, 326] width 78 height 25
drag, startPoint x: 395, startPoint y: 326, endPoint x: 516, endPoint y: 330, distance: 121.6
click at [516, 330] on tr "[PERSON_NAME] 32 0 00:33:09 0.00% 0.00%" at bounding box center [293, 326] width 518 height 25
click at [516, 330] on td "0.00%" at bounding box center [513, 326] width 78 height 25
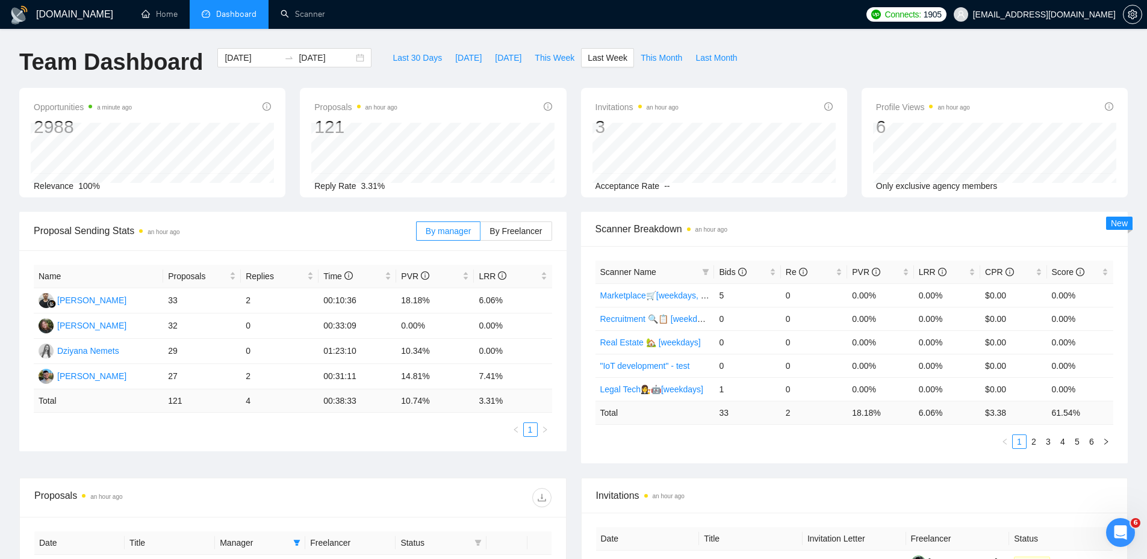
drag, startPoint x: 476, startPoint y: 247, endPoint x: 568, endPoint y: 397, distance: 176.2
click at [568, 397] on div "Proposal Sending Stats an hour ago By manager By Freelancer Name Proposals Repl…" at bounding box center [293, 332] width 562 height 240
click at [568, 395] on div "Proposal Sending Stats an hour ago By manager By Freelancer Name Proposals Repl…" at bounding box center [293, 332] width 562 height 240
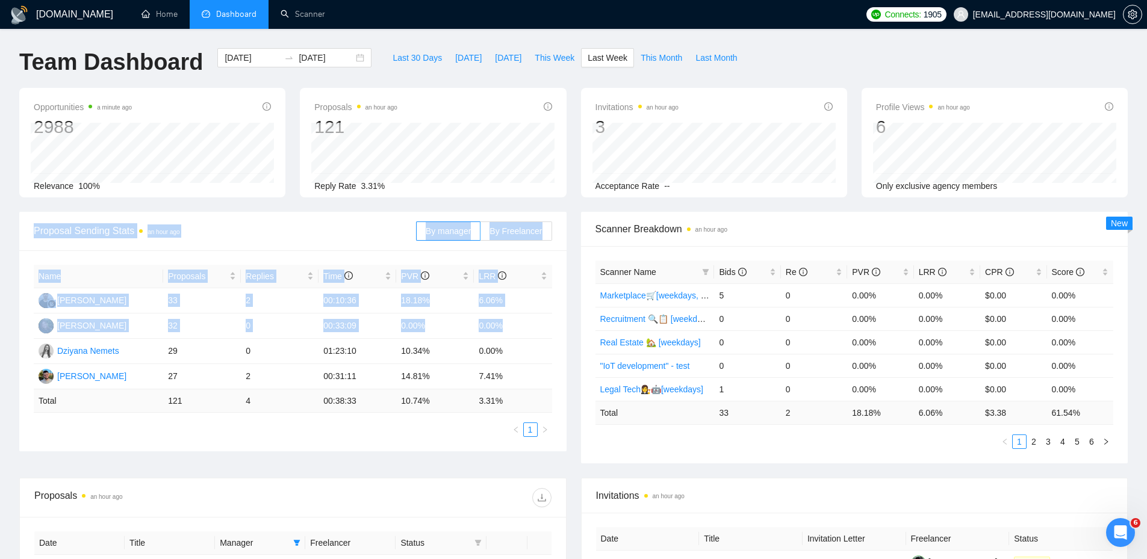
drag, startPoint x: 507, startPoint y: 324, endPoint x: 36, endPoint y: 211, distance: 484.7
click at [36, 212] on div "Proposal Sending Stats an hour ago By manager By Freelancer Name Proposals Repl…" at bounding box center [292, 332] width 547 height 240
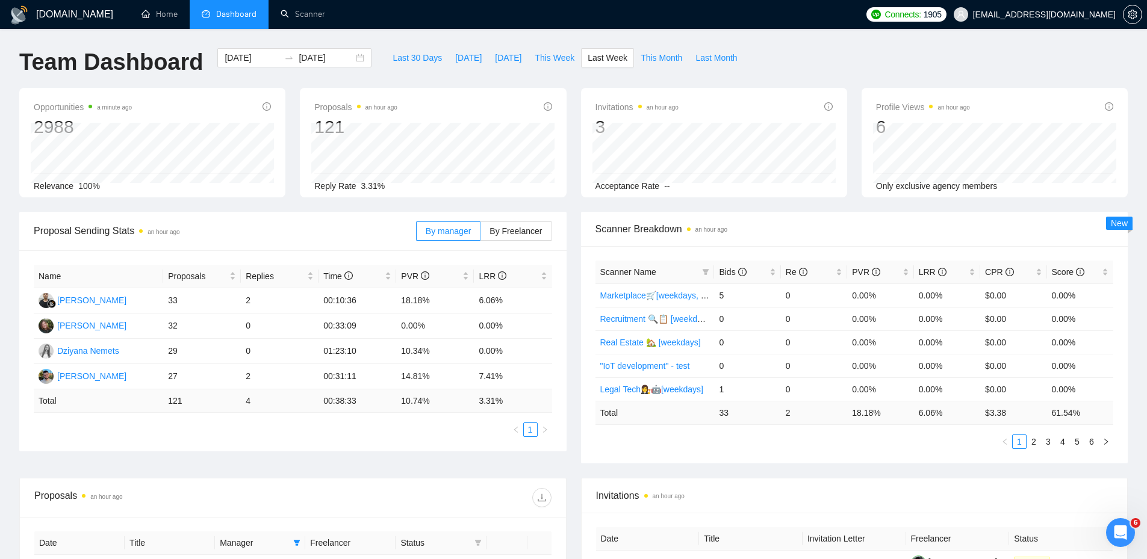
click at [60, 211] on div "Opportunities a minute ago 2988 Relevance 100% Proposals an hour ago 121 Reply …" at bounding box center [573, 150] width 1123 height 124
click at [575, 265] on div "Scanner Breakdown an hour ago Scanner Name Bids Re PVR LRR CPR Score Marketplac…" at bounding box center [855, 338] width 562 height 252
click at [575, 258] on div "Scanner Breakdown an hour ago Scanner Name Bids Re PVR LRR CPR Score Marketplac…" at bounding box center [855, 338] width 562 height 252
